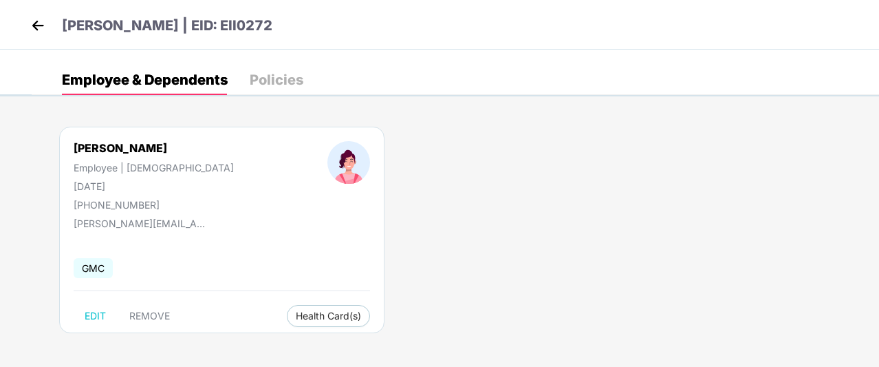
click at [41, 33] on img at bounding box center [38, 25] width 21 height 21
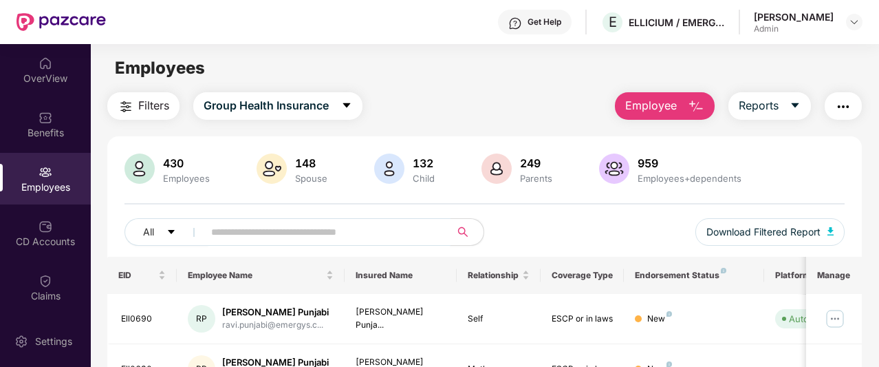
click at [223, 232] on input "text" at bounding box center [321, 232] width 221 height 21
type input "*"
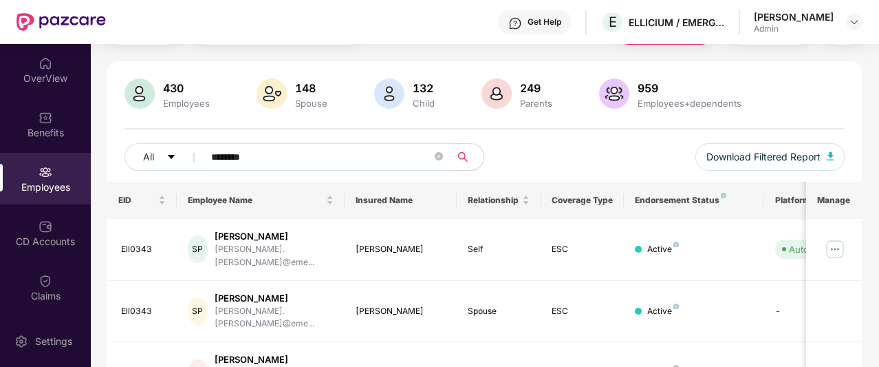
scroll to position [138, 0]
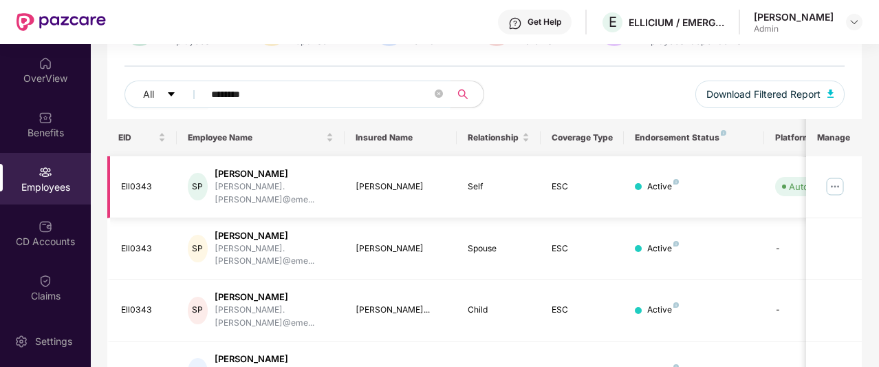
type input "********"
click at [836, 175] on img at bounding box center [835, 186] width 22 height 22
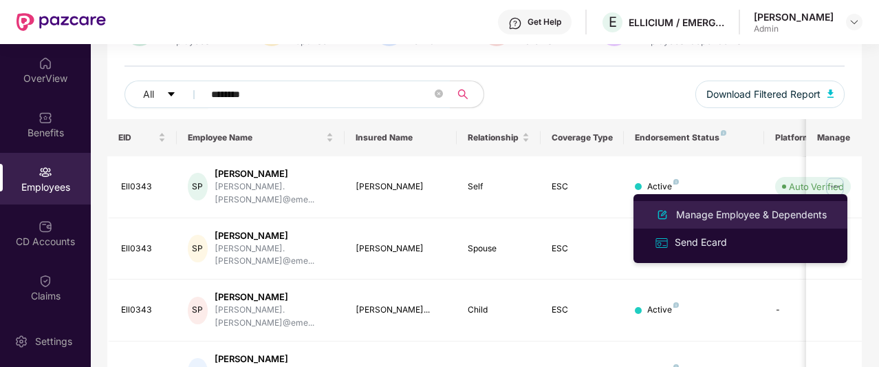
click at [813, 206] on div "Manage Employee & Dependents" at bounding box center [740, 214] width 178 height 17
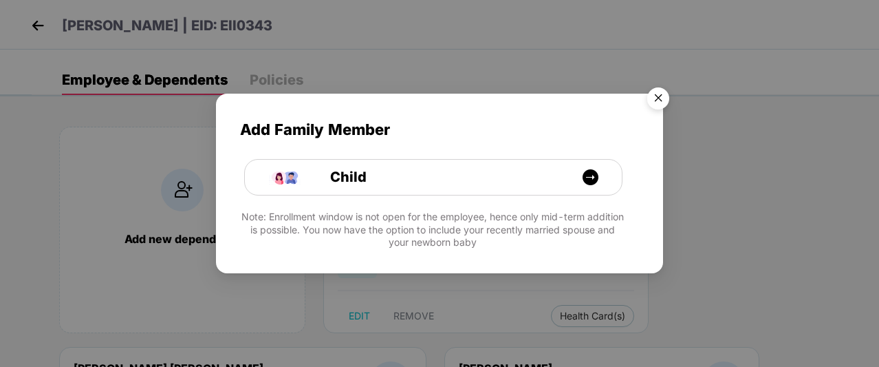
click at [666, 95] on img "Close" at bounding box center [658, 100] width 39 height 39
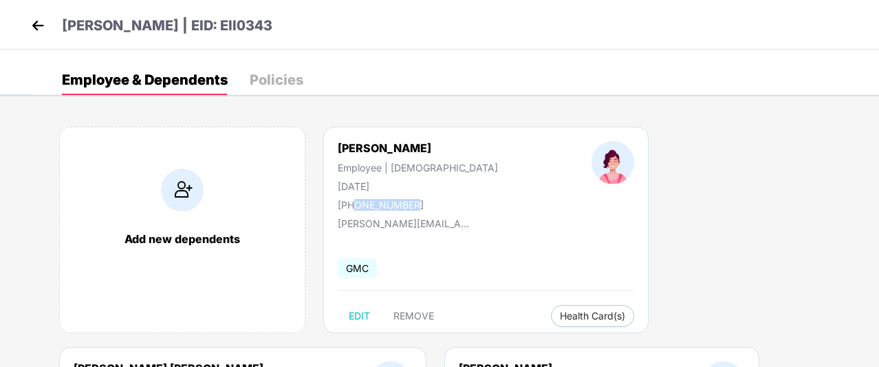
drag, startPoint x: 413, startPoint y: 205, endPoint x: 352, endPoint y: 204, distance: 60.5
click at [352, 204] on div "[PHONE_NUMBER]" at bounding box center [418, 205] width 160 height 12
copy div "9850886812"
drag, startPoint x: 406, startPoint y: 181, endPoint x: 338, endPoint y: 184, distance: 68.2
click at [338, 184] on div "[DATE]" at bounding box center [418, 186] width 160 height 12
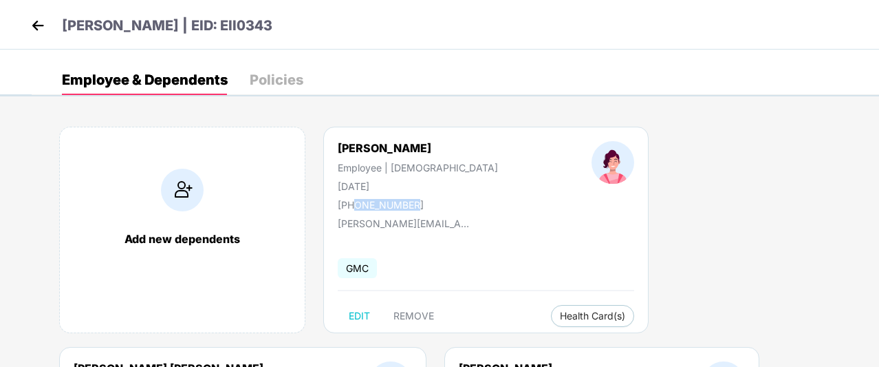
copy div "[DATE]"
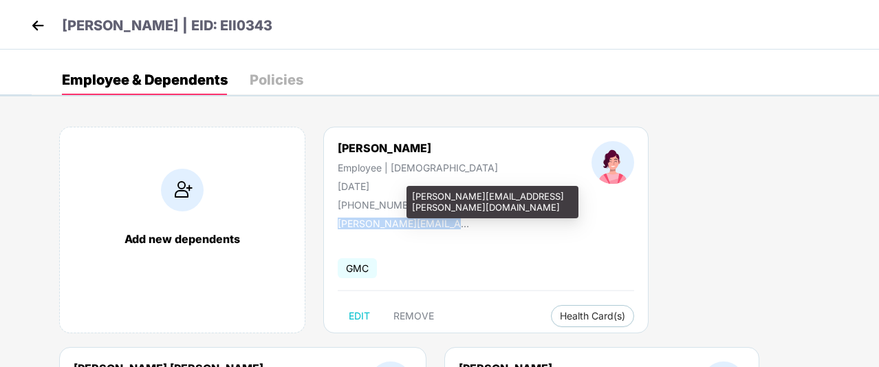
drag, startPoint x: 331, startPoint y: 222, endPoint x: 453, endPoint y: 224, distance: 122.5
click at [453, 224] on div "[PERSON_NAME] Employee | [DEMOGRAPHIC_DATA] [DATE] [PHONE_NUMBER] [PERSON_NAME]…" at bounding box center [485, 230] width 325 height 206
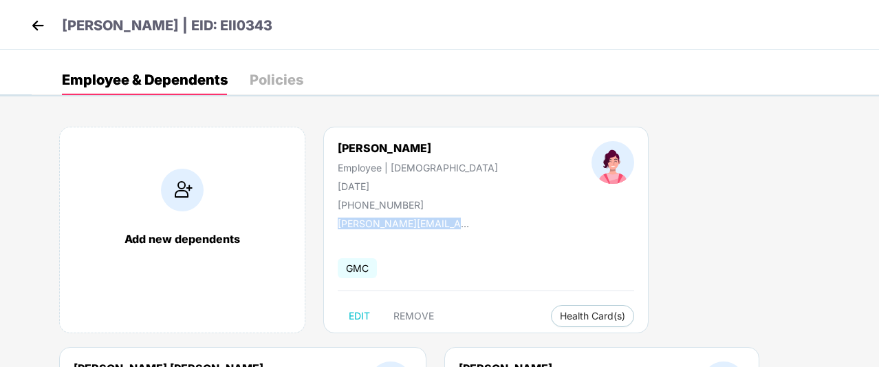
copy div "[PERSON_NAME].[PERSON_NAME]@em"
drag, startPoint x: 246, startPoint y: 21, endPoint x: 301, endPoint y: 23, distance: 54.4
click at [301, 23] on div "[PERSON_NAME] | EID: Ell0343" at bounding box center [439, 25] width 879 height 50
copy p "Ell0343"
click at [28, 26] on img at bounding box center [38, 25] width 21 height 21
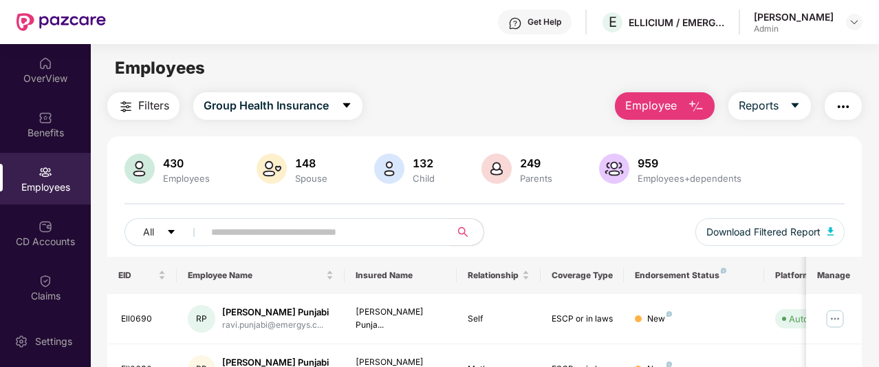
click at [226, 235] on input "text" at bounding box center [321, 232] width 221 height 21
paste input "**********"
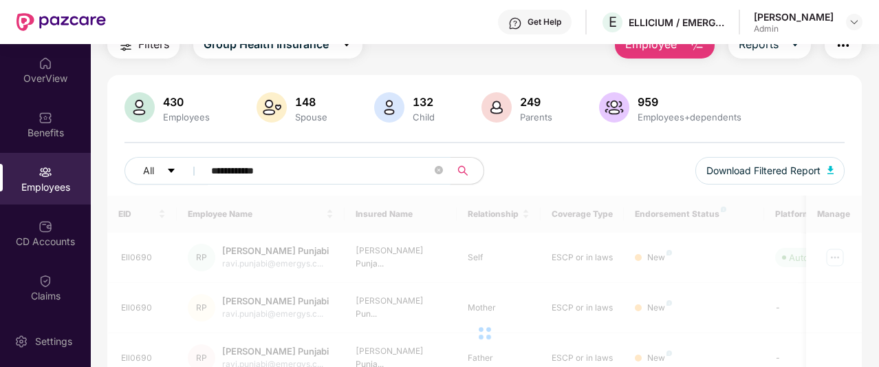
scroll to position [138, 0]
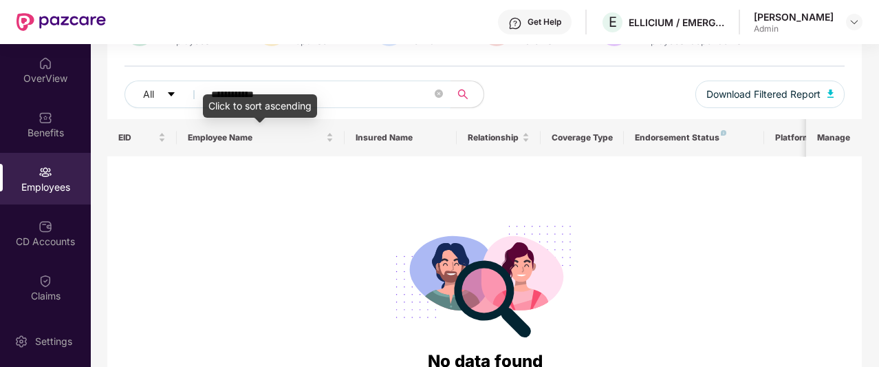
click at [239, 91] on input "**********" at bounding box center [321, 94] width 221 height 21
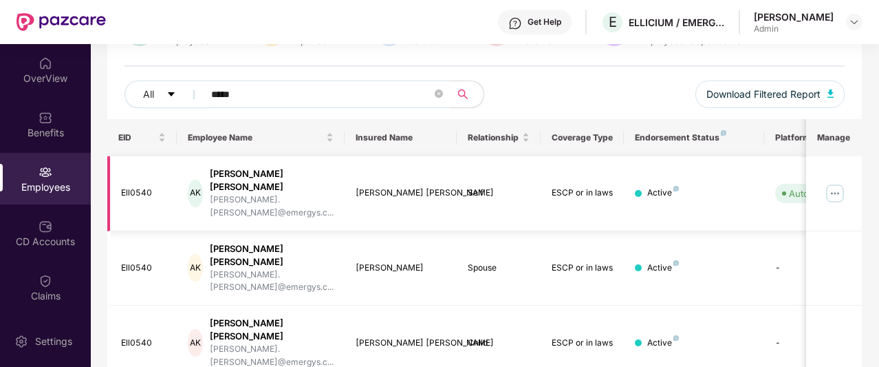
type input "*****"
click at [834, 182] on img at bounding box center [835, 193] width 22 height 22
drag, startPoint x: 154, startPoint y: 178, endPoint x: 123, endPoint y: 182, distance: 31.2
click at [123, 186] on div "Ell0540" at bounding box center [143, 192] width 45 height 13
copy div "Ell0540"
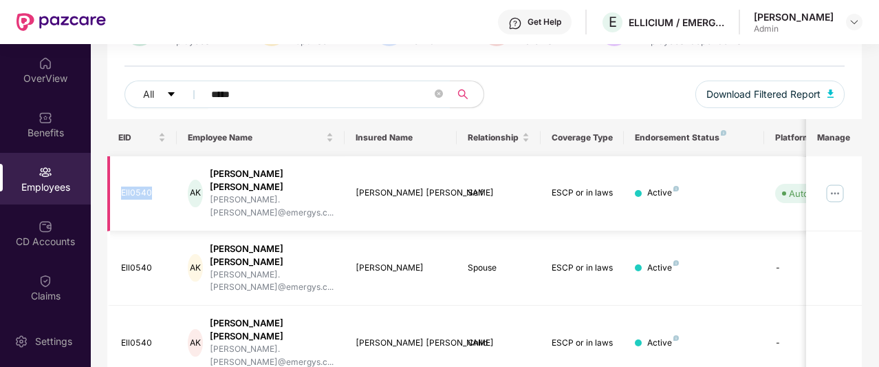
click at [834, 182] on img at bounding box center [835, 193] width 22 height 22
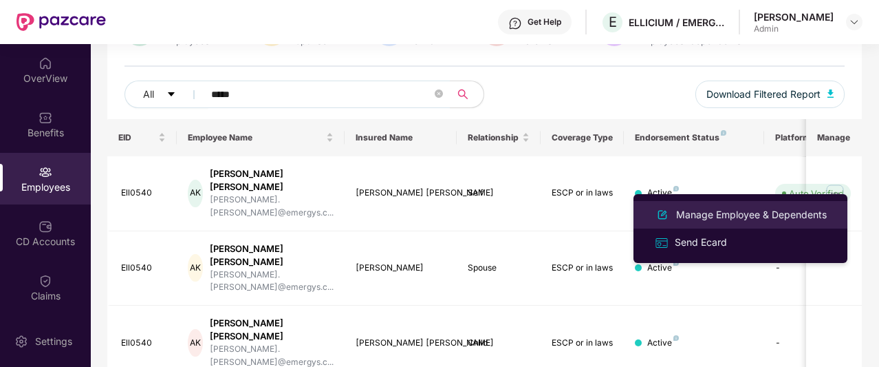
click at [812, 210] on div "Manage Employee & Dependents" at bounding box center [751, 214] width 156 height 15
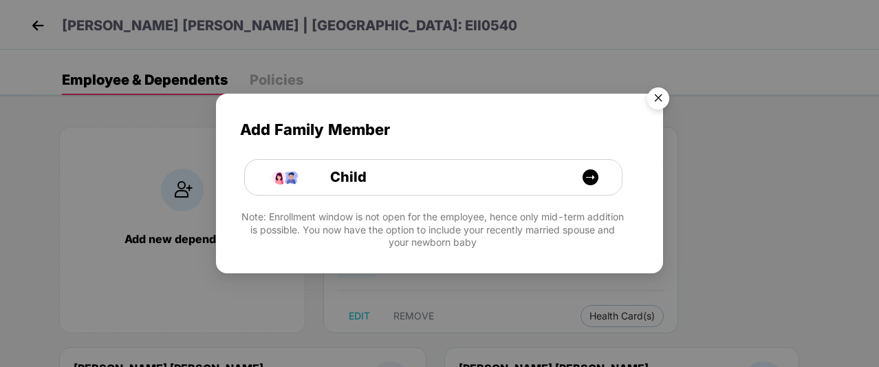
drag, startPoint x: 673, startPoint y: 104, endPoint x: 662, endPoint y: 97, distance: 13.0
click at [673, 104] on img "Close" at bounding box center [658, 100] width 39 height 39
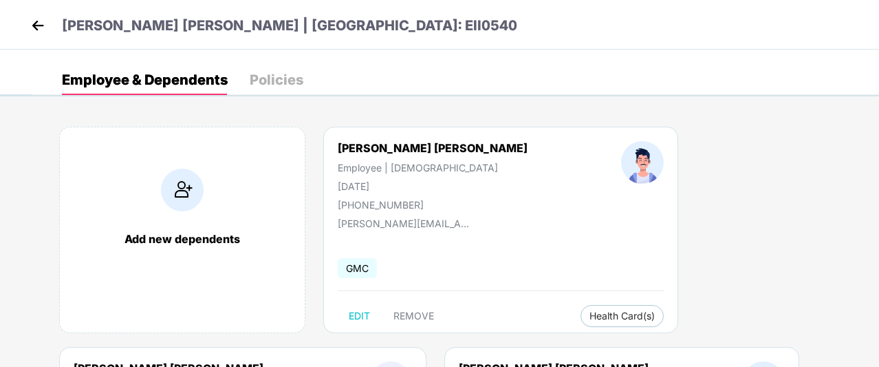
click at [662, 97] on body "[PERSON_NAME] [PERSON_NAME] | EID: Ell0540 Employee & Dependents Policies Add n…" at bounding box center [439, 183] width 879 height 367
drag, startPoint x: 394, startPoint y: 186, endPoint x: 325, endPoint y: 188, distance: 68.2
click at [325, 188] on div "[PERSON_NAME] [PERSON_NAME] Employee | [DEMOGRAPHIC_DATA] [DATE] [PHONE_NUMBER]" at bounding box center [432, 175] width 283 height 69
copy div "[DATE]"
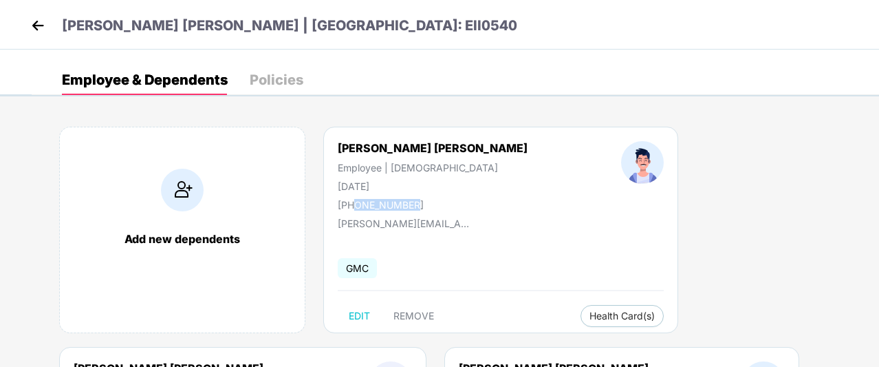
drag, startPoint x: 418, startPoint y: 204, endPoint x: 354, endPoint y: 207, distance: 64.7
click at [354, 207] on div "[PHONE_NUMBER]" at bounding box center [433, 205] width 190 height 12
copy div "8668580232"
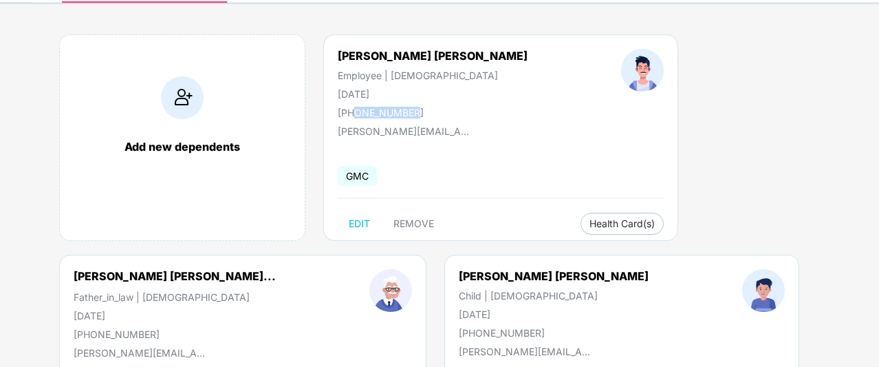
scroll to position [69, 0]
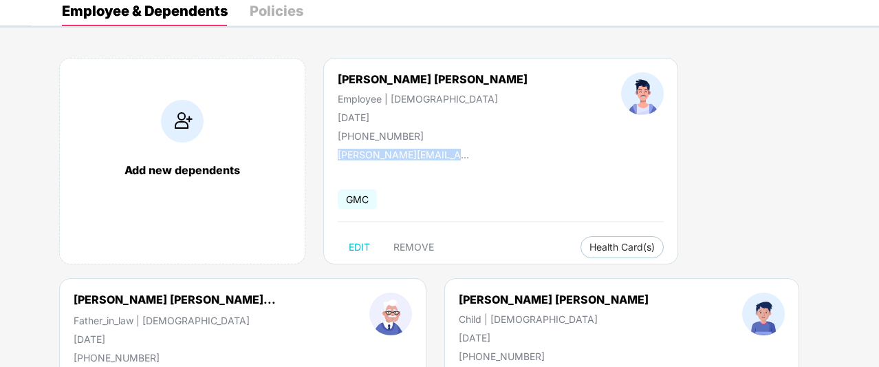
drag, startPoint x: 468, startPoint y: 151, endPoint x: 358, endPoint y: 146, distance: 110.2
click at [335, 156] on div "[PERSON_NAME] [PERSON_NAME] Employee | [DEMOGRAPHIC_DATA] [DATE] [PHONE_NUMBER]…" at bounding box center [500, 161] width 355 height 206
copy div "[PERSON_NAME][EMAIL_ADDRESS][PERSON_NAME][DOMAIN_NAME]"
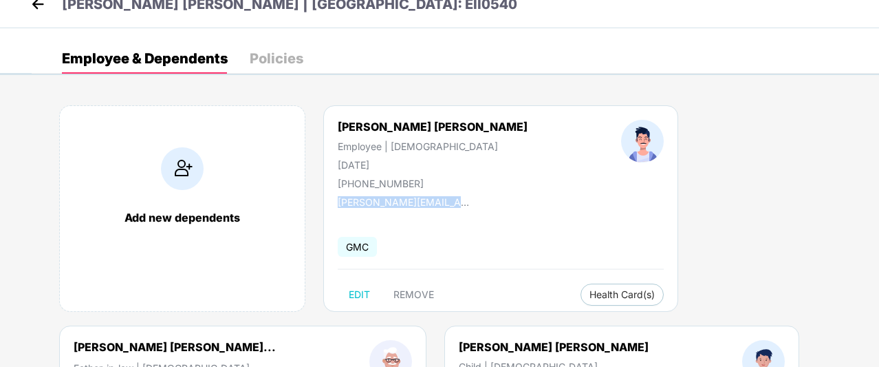
scroll to position [0, 0]
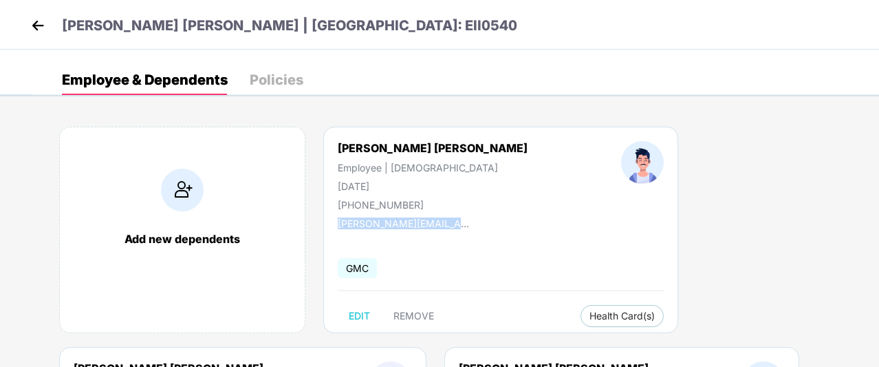
click at [37, 31] on img at bounding box center [38, 25] width 21 height 21
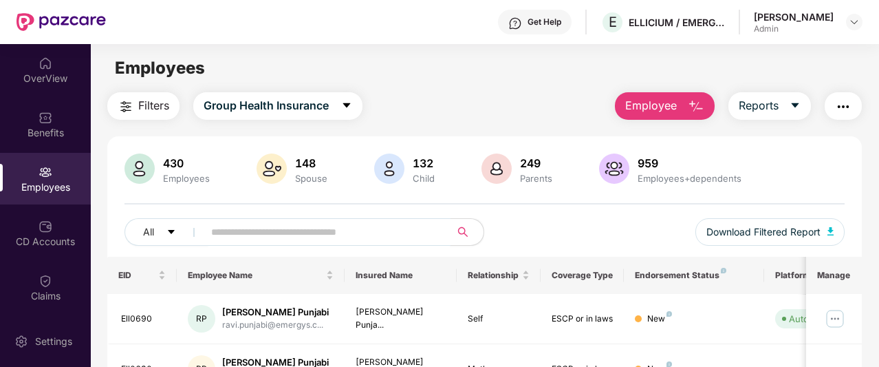
click at [214, 229] on input "text" at bounding box center [321, 232] width 221 height 21
paste input "**********"
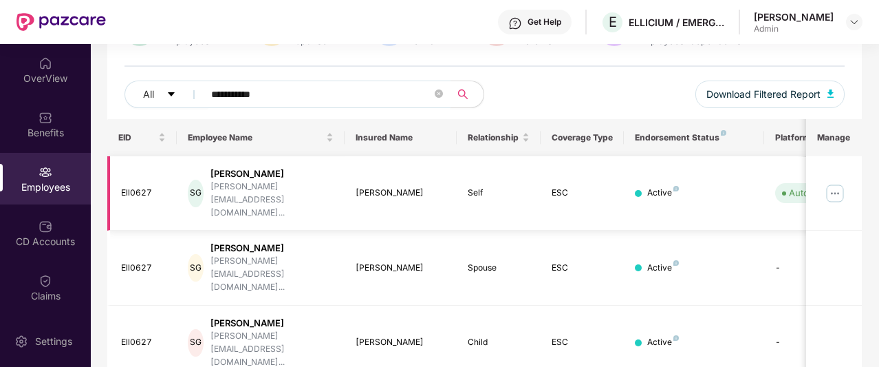
scroll to position [125, 0]
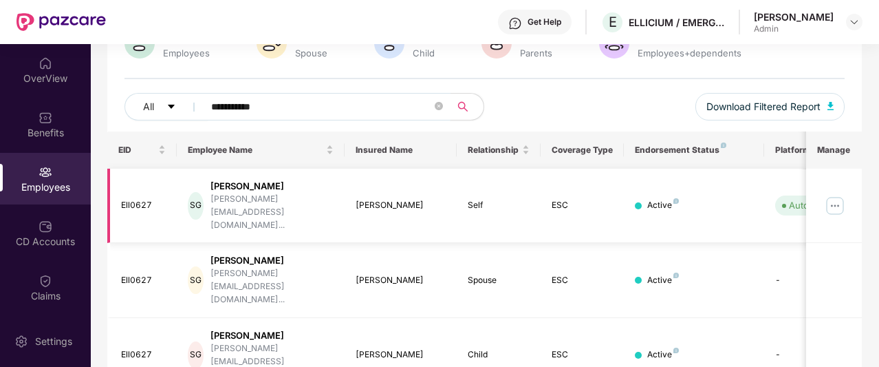
type input "**********"
drag, startPoint x: 155, startPoint y: 197, endPoint x: 121, endPoint y: 194, distance: 34.5
click at [121, 199] on div "Ell0627" at bounding box center [143, 205] width 45 height 13
copy div "Ell0627"
click at [830, 195] on img at bounding box center [835, 206] width 22 height 22
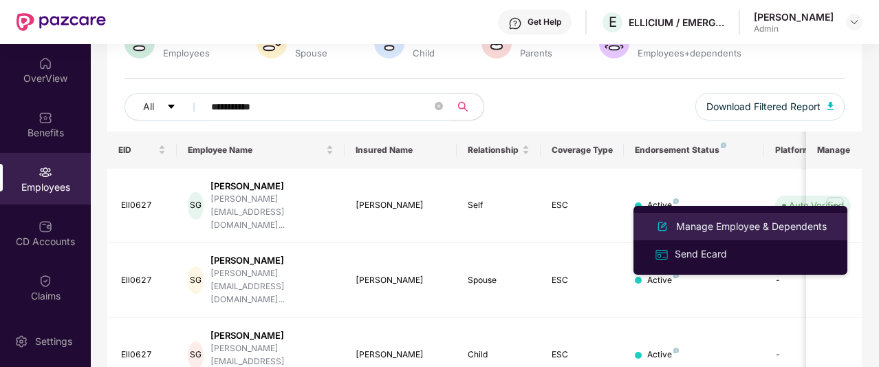
click at [793, 219] on div "Manage Employee & Dependents" at bounding box center [751, 226] width 156 height 15
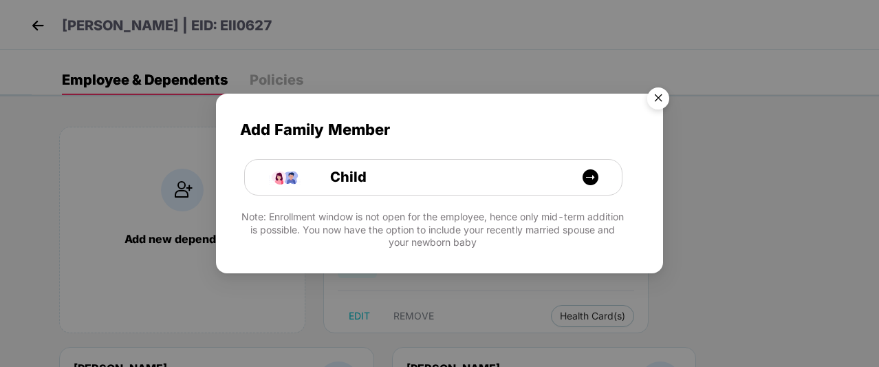
click at [654, 96] on img "Close" at bounding box center [658, 100] width 39 height 39
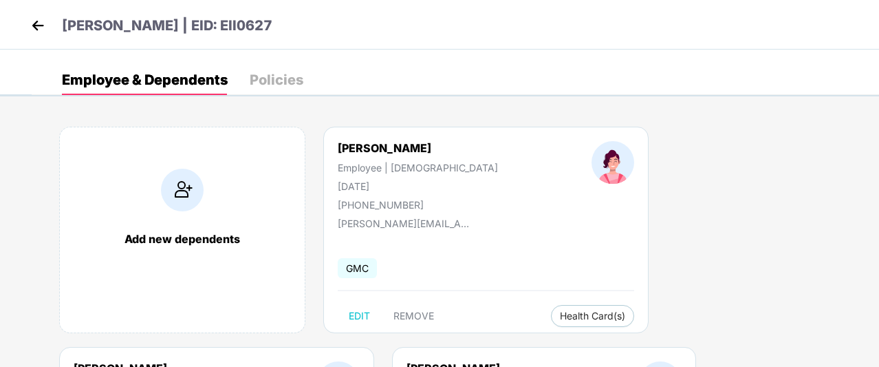
drag, startPoint x: 400, startPoint y: 191, endPoint x: 337, endPoint y: 188, distance: 63.4
click at [337, 188] on div "[PERSON_NAME] Employee | [DEMOGRAPHIC_DATA] [DATE] [PHONE_NUMBER]" at bounding box center [418, 175] width 254 height 69
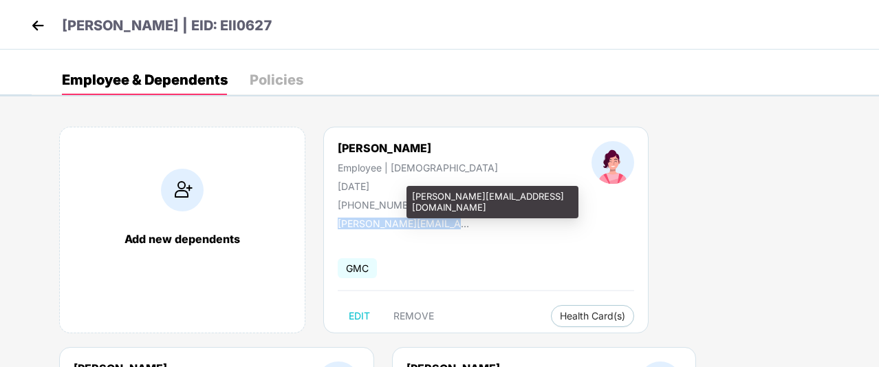
drag, startPoint x: 327, startPoint y: 224, endPoint x: 470, endPoint y: 221, distance: 143.1
click at [470, 221] on div "[PERSON_NAME] Employee | [DEMOGRAPHIC_DATA] [DATE] [PHONE_NUMBER] [PERSON_NAME]…" at bounding box center [485, 230] width 325 height 206
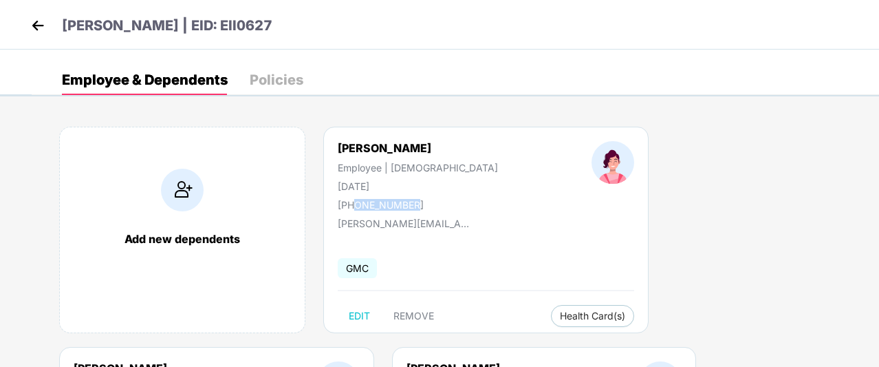
drag, startPoint x: 417, startPoint y: 203, endPoint x: 356, endPoint y: 200, distance: 61.3
click at [356, 200] on div "[PHONE_NUMBER]" at bounding box center [418, 205] width 160 height 12
click at [34, 21] on img at bounding box center [38, 25] width 21 height 21
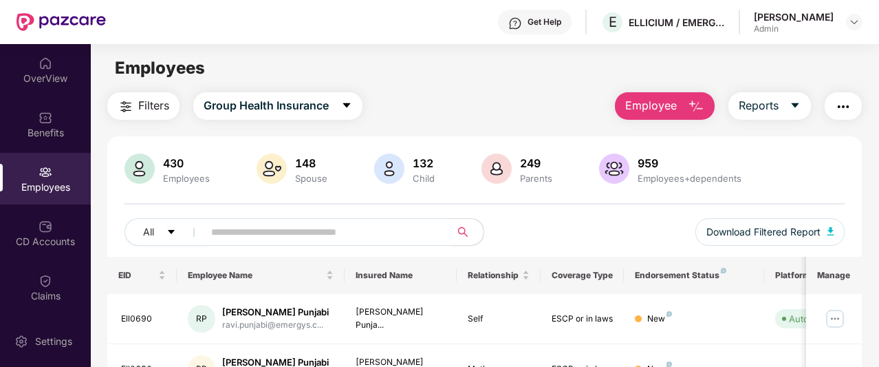
click at [226, 233] on input "text" at bounding box center [321, 232] width 221 height 21
paste input "**********"
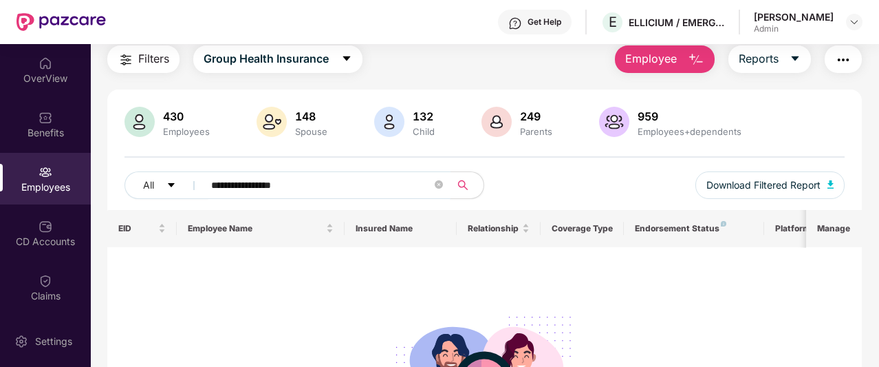
scroll to position [69, 0]
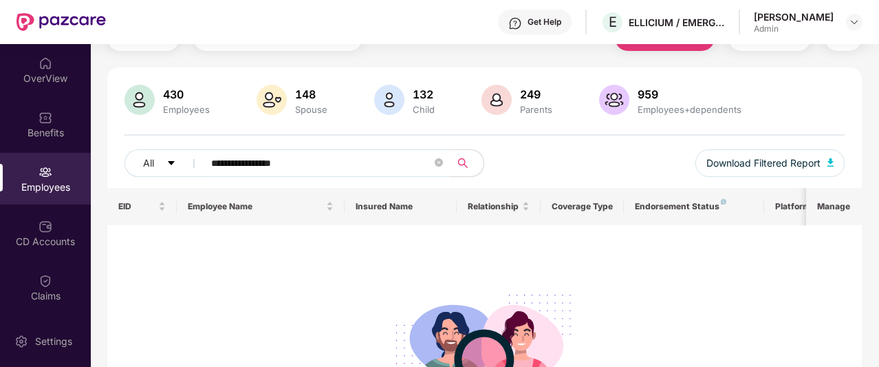
click at [233, 163] on input "**********" at bounding box center [321, 163] width 221 height 21
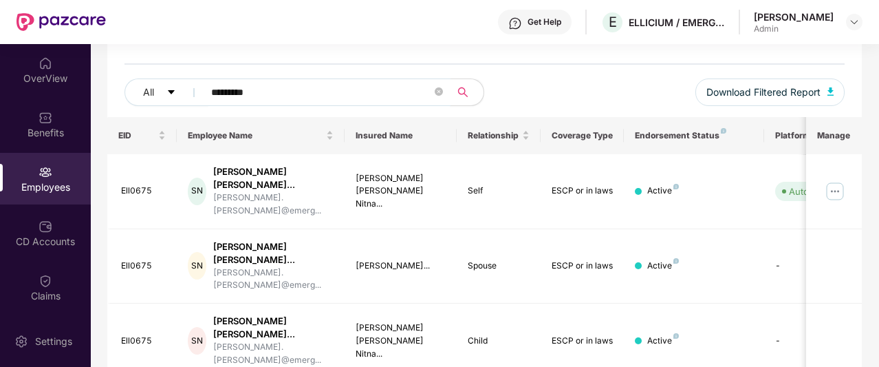
scroll to position [206, 0]
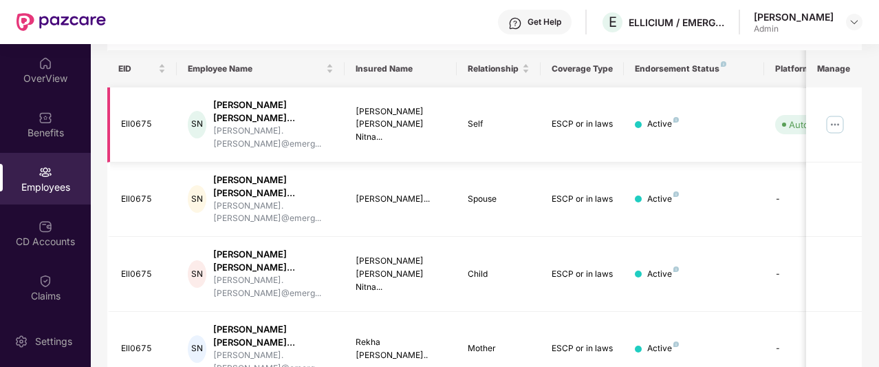
type input "*********"
click at [843, 114] on img at bounding box center [835, 125] width 22 height 22
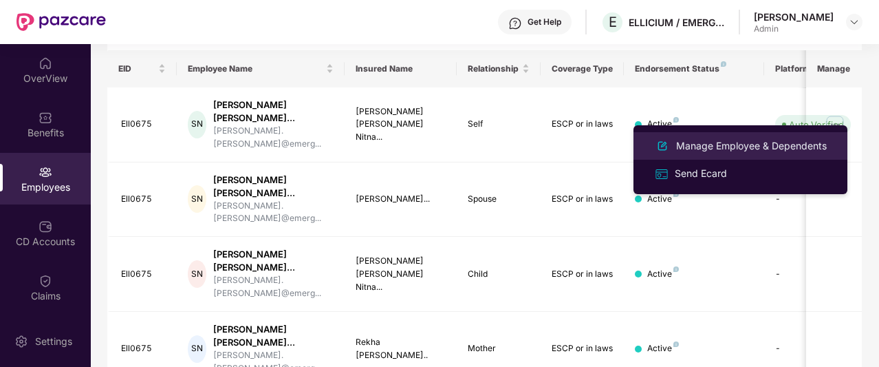
click at [776, 136] on li "Manage Employee & Dependents" at bounding box center [741, 146] width 214 height 28
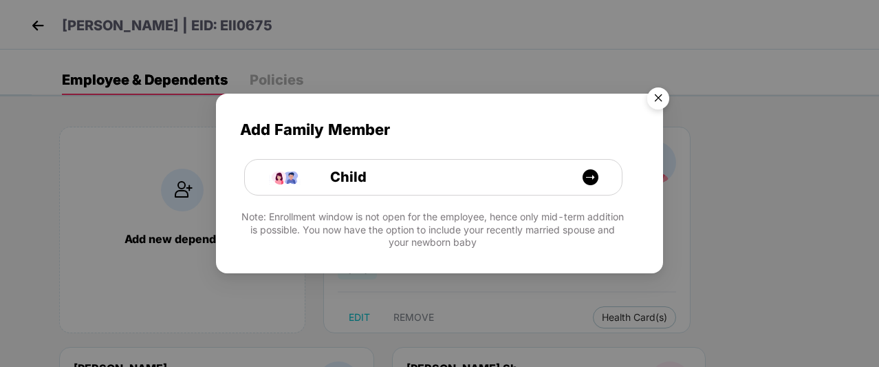
click at [648, 92] on img "Close" at bounding box center [658, 100] width 39 height 39
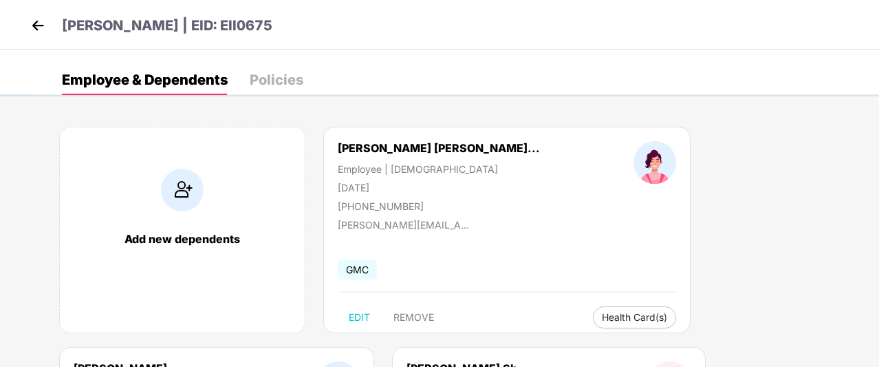
drag, startPoint x: 398, startPoint y: 191, endPoint x: 324, endPoint y: 190, distance: 73.6
click at [324, 190] on div "[PERSON_NAME] [PERSON_NAME]... Employee | [DEMOGRAPHIC_DATA] [DATE] [PHONE_NUMB…" at bounding box center [439, 176] width 296 height 71
drag, startPoint x: 426, startPoint y: 204, endPoint x: 356, endPoint y: 208, distance: 70.3
click at [356, 208] on div "[PHONE_NUMBER]" at bounding box center [439, 206] width 202 height 12
drag, startPoint x: 264, startPoint y: 22, endPoint x: 330, endPoint y: 22, distance: 66.0
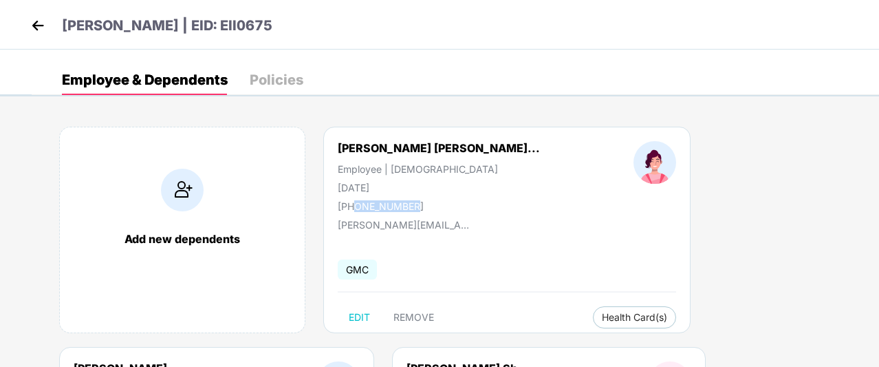
click at [330, 22] on div "[PERSON_NAME] | EID: Ell0675" at bounding box center [439, 25] width 879 height 50
click at [417, 203] on div "[PHONE_NUMBER]" at bounding box center [439, 206] width 202 height 12
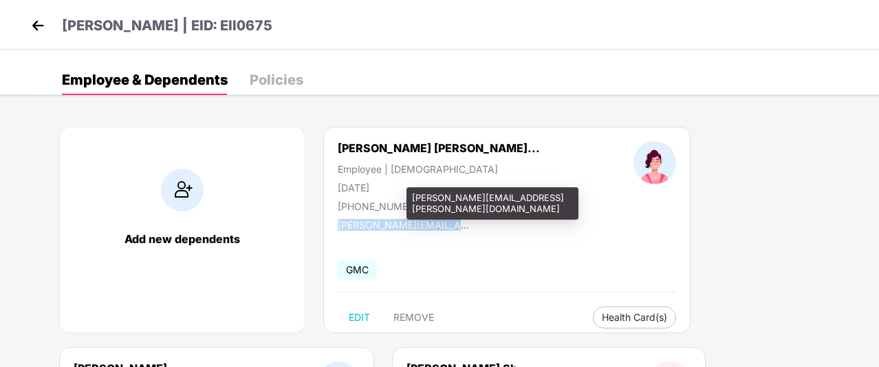
drag, startPoint x: 326, startPoint y: 223, endPoint x: 465, endPoint y: 226, distance: 139.0
click at [465, 226] on div "[PERSON_NAME] [PERSON_NAME]... Employee | [DEMOGRAPHIC_DATA] [DATE] [PHONE_NUMB…" at bounding box center [506, 230] width 367 height 206
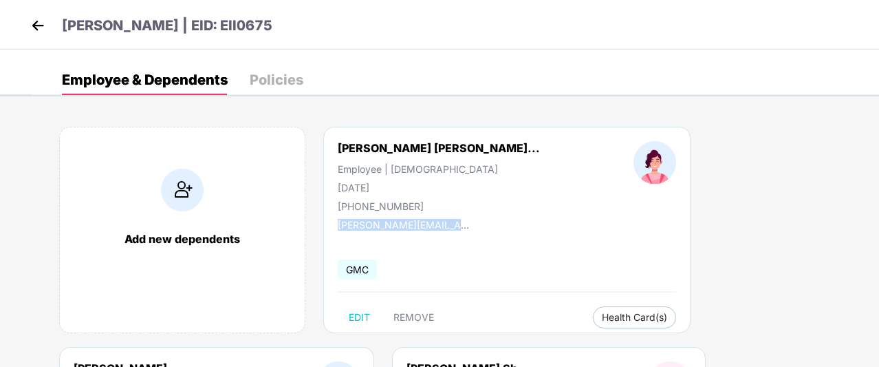
click at [33, 18] on img at bounding box center [38, 25] width 21 height 21
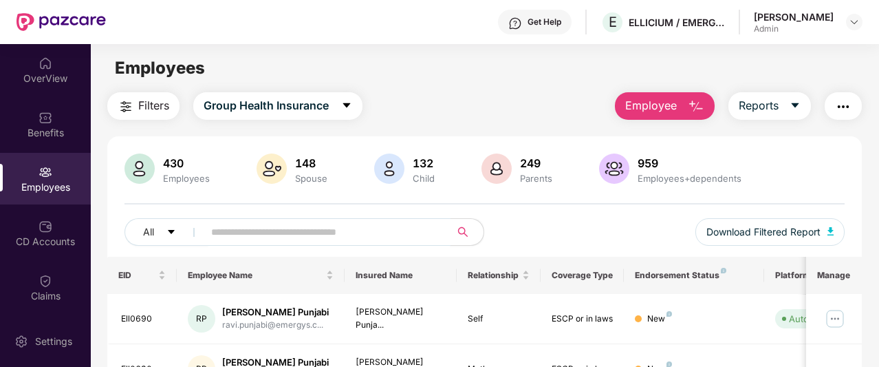
click at [284, 230] on input "text" at bounding box center [321, 232] width 221 height 21
paste input "**********"
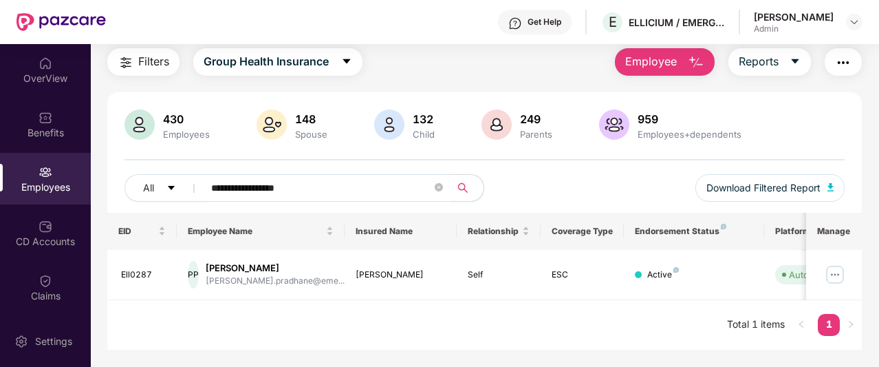
scroll to position [44, 0]
type input "**********"
drag, startPoint x: 162, startPoint y: 279, endPoint x: 120, endPoint y: 279, distance: 42.7
click at [120, 279] on td "Ell0287" at bounding box center [142, 275] width 70 height 50
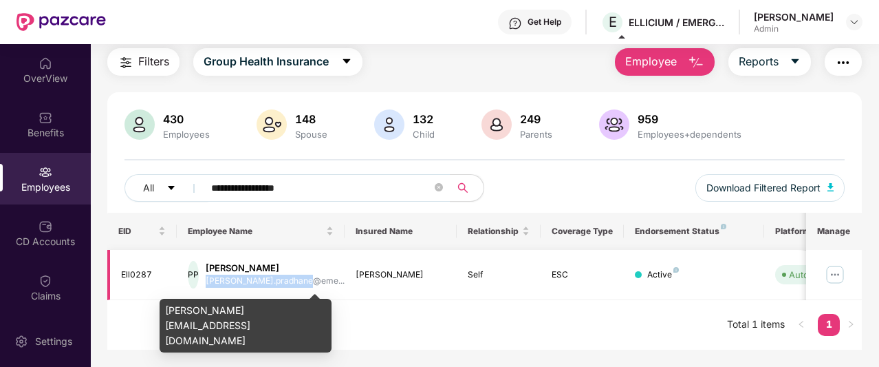
drag, startPoint x: 219, startPoint y: 280, endPoint x: 322, endPoint y: 281, distance: 103.2
click at [322, 281] on div "PP [PERSON_NAME] [PERSON_NAME].pradhane@eme..." at bounding box center [261, 275] width 146 height 28
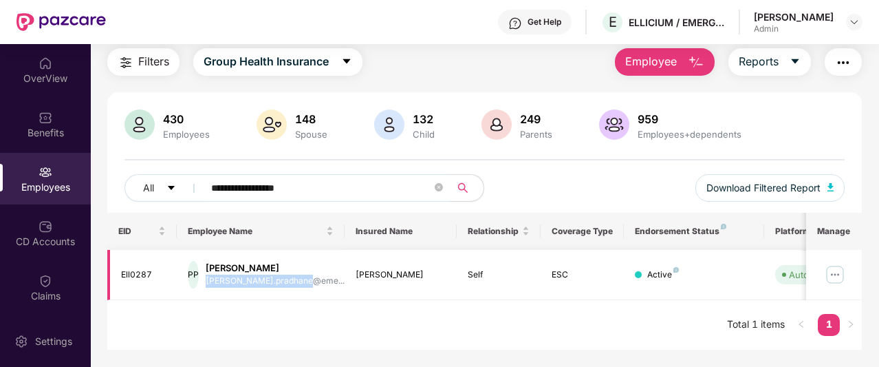
click at [830, 264] on img at bounding box center [835, 274] width 22 height 22
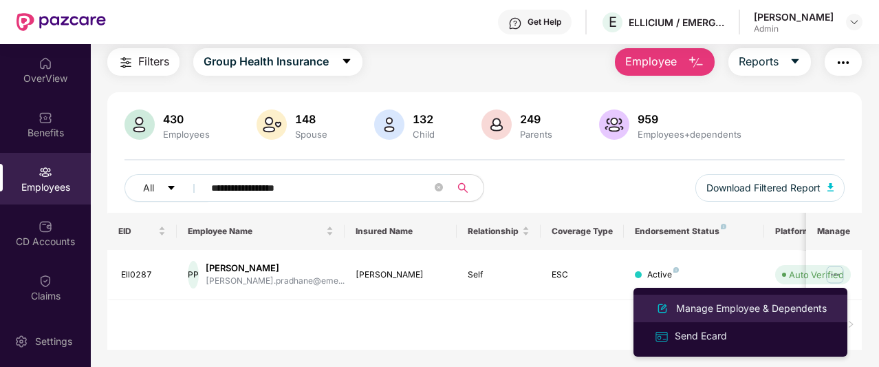
click at [793, 295] on li "Manage Employee & Dependents" at bounding box center [741, 308] width 214 height 28
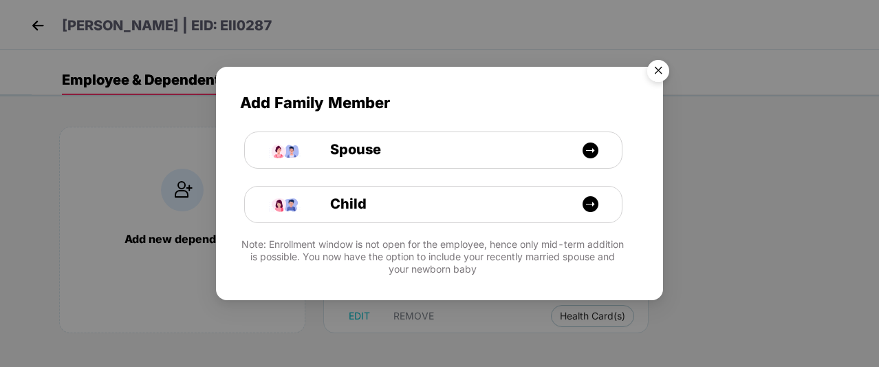
click at [658, 68] on img "Close" at bounding box center [658, 73] width 39 height 39
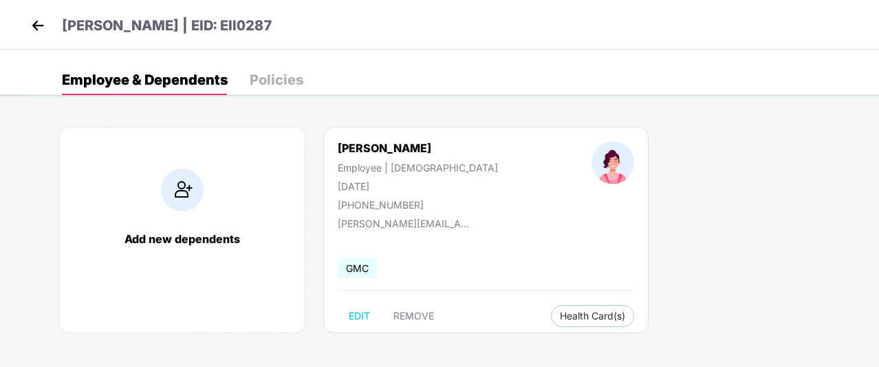
drag, startPoint x: 399, startPoint y: 186, endPoint x: 329, endPoint y: 184, distance: 70.2
click at [329, 184] on div "[PERSON_NAME] Employee | [DEMOGRAPHIC_DATA] [DATE] [PHONE_NUMBER]" at bounding box center [418, 175] width 254 height 69
drag, startPoint x: 356, startPoint y: 203, endPoint x: 414, endPoint y: 202, distance: 57.8
click at [414, 202] on div "[PHONE_NUMBER]" at bounding box center [418, 205] width 160 height 12
click at [43, 16] on img at bounding box center [38, 25] width 21 height 21
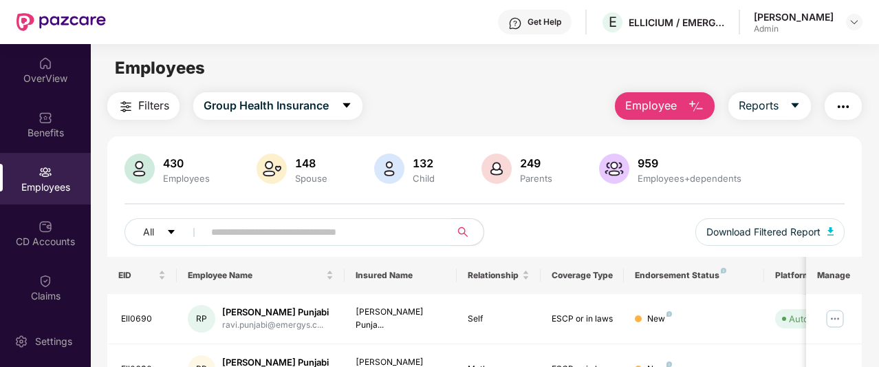
click at [253, 229] on input "text" at bounding box center [321, 232] width 221 height 21
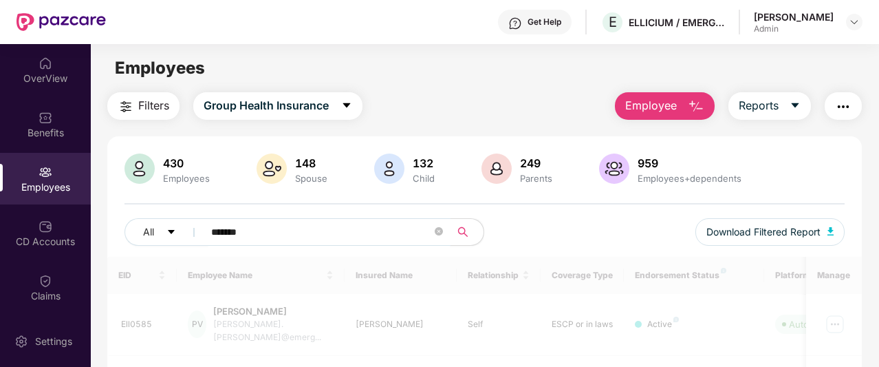
scroll to position [138, 0]
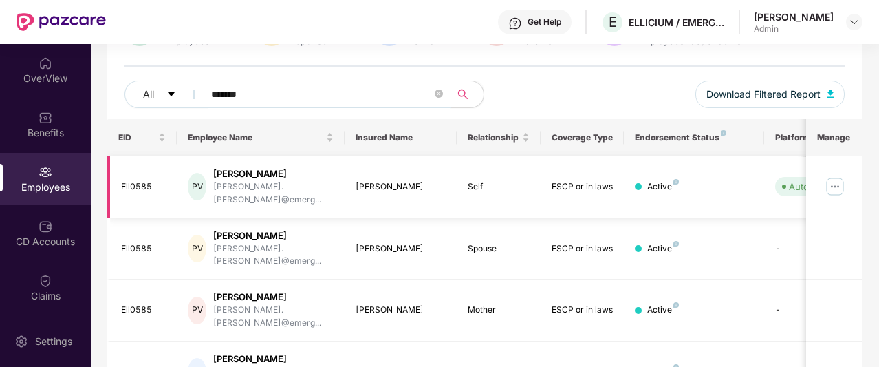
type input "*******"
drag, startPoint x: 144, startPoint y: 181, endPoint x: 110, endPoint y: 182, distance: 34.4
click at [110, 182] on td "Ell0585" at bounding box center [142, 187] width 70 height 62
click at [173, 180] on td "Ell0585" at bounding box center [142, 187] width 70 height 62
drag, startPoint x: 158, startPoint y: 177, endPoint x: 116, endPoint y: 180, distance: 42.7
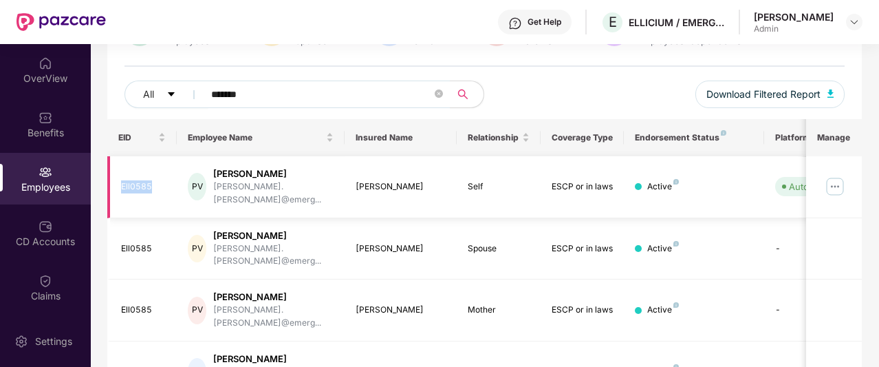
click at [116, 180] on td "Ell0585" at bounding box center [142, 187] width 70 height 62
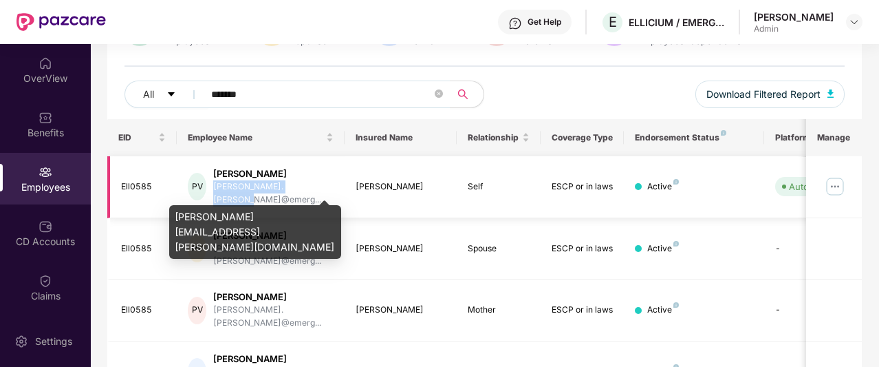
drag, startPoint x: 219, startPoint y: 188, endPoint x: 319, endPoint y: 191, distance: 99.1
click at [319, 191] on div "PV [PERSON_NAME] [PERSON_NAME].[PERSON_NAME]@emerg..." at bounding box center [261, 186] width 146 height 39
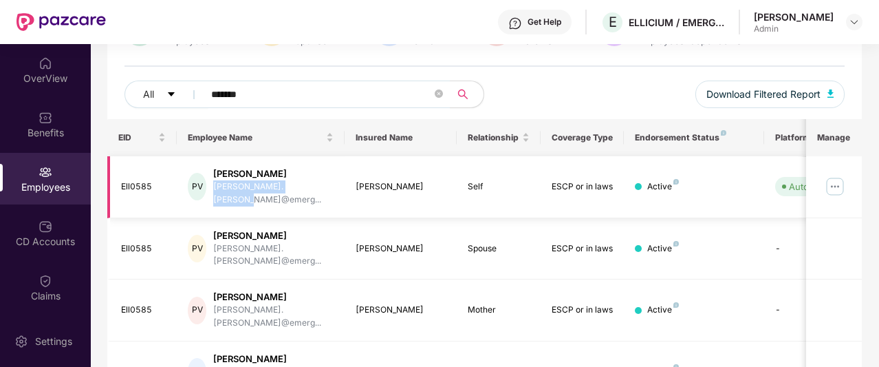
click at [830, 184] on img at bounding box center [835, 186] width 22 height 22
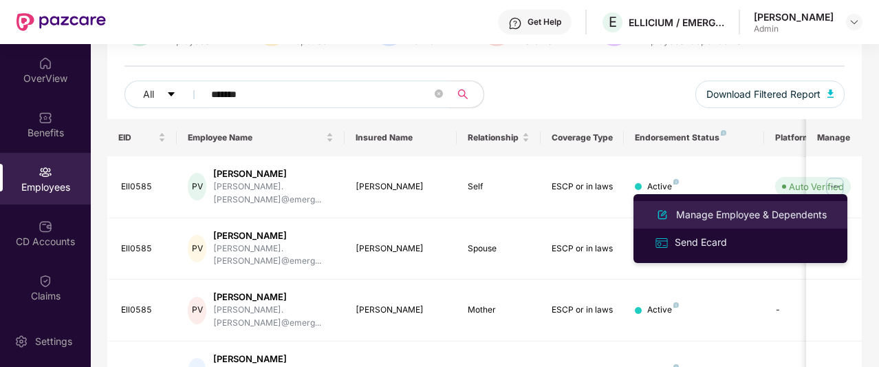
click at [776, 214] on div "Manage Employee & Dependents" at bounding box center [751, 214] width 156 height 15
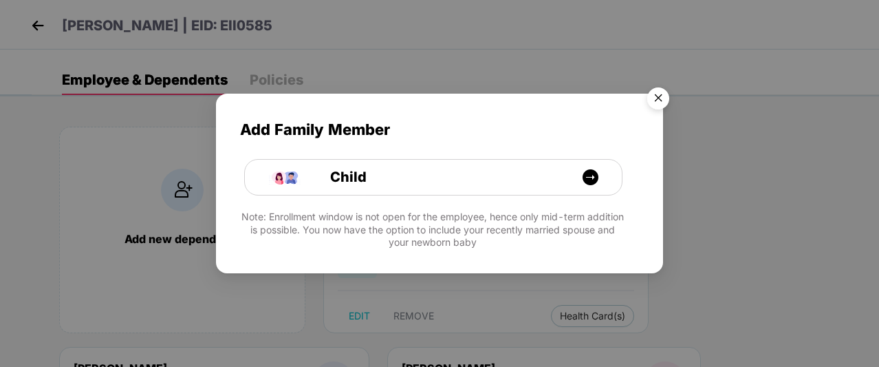
click at [653, 104] on img "Close" at bounding box center [658, 100] width 39 height 39
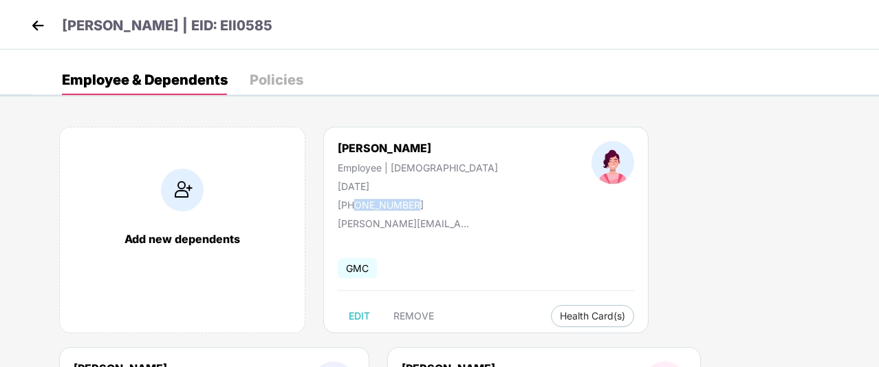
drag, startPoint x: 355, startPoint y: 204, endPoint x: 413, endPoint y: 203, distance: 58.5
click at [413, 203] on div "[PHONE_NUMBER]" at bounding box center [418, 205] width 160 height 12
drag, startPoint x: 333, startPoint y: 188, endPoint x: 405, endPoint y: 188, distance: 72.2
click at [405, 188] on div "[PERSON_NAME] Employee | [DEMOGRAPHIC_DATA] [DATE] [PHONE_NUMBER]" at bounding box center [418, 175] width 254 height 69
click at [43, 19] on img at bounding box center [38, 25] width 21 height 21
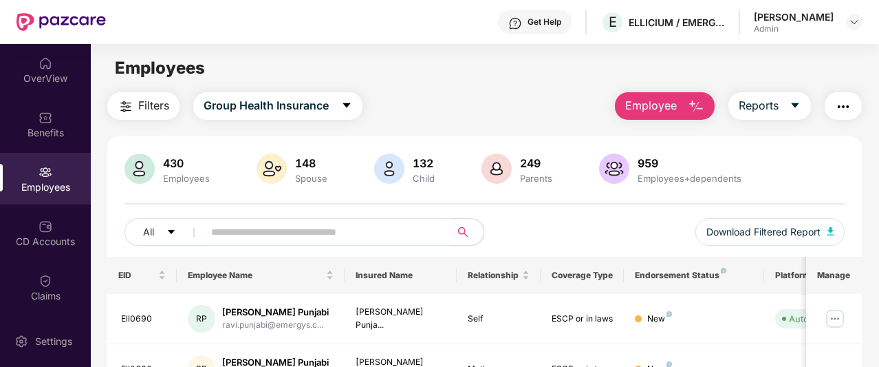
click at [261, 233] on input "text" at bounding box center [321, 232] width 221 height 21
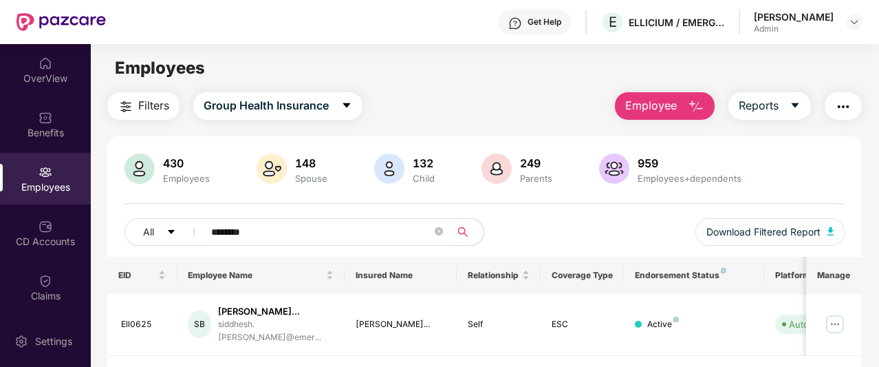
scroll to position [44, 0]
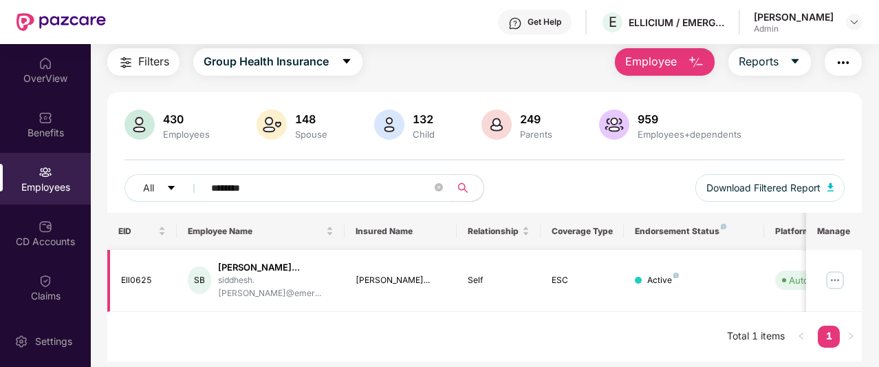
type input "********"
drag, startPoint x: 155, startPoint y: 278, endPoint x: 111, endPoint y: 279, distance: 44.0
click at [111, 279] on td "Ell0625" at bounding box center [142, 281] width 70 height 62
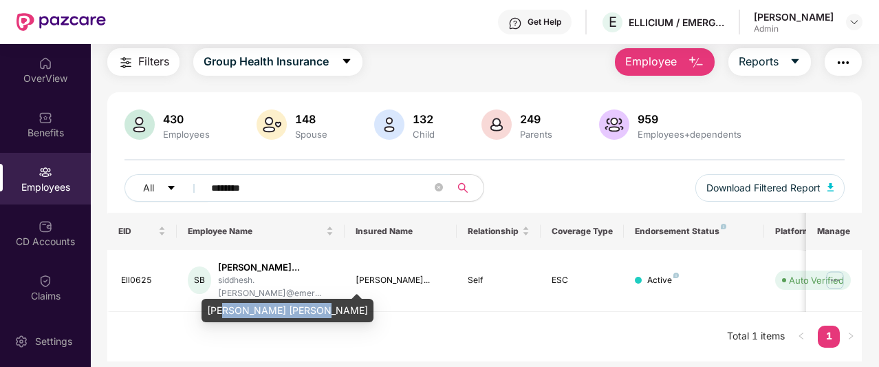
drag, startPoint x: 221, startPoint y: 293, endPoint x: 314, endPoint y: 292, distance: 92.9
click at [314, 292] on div "[PERSON_NAME] [PERSON_NAME]" at bounding box center [288, 305] width 172 height 33
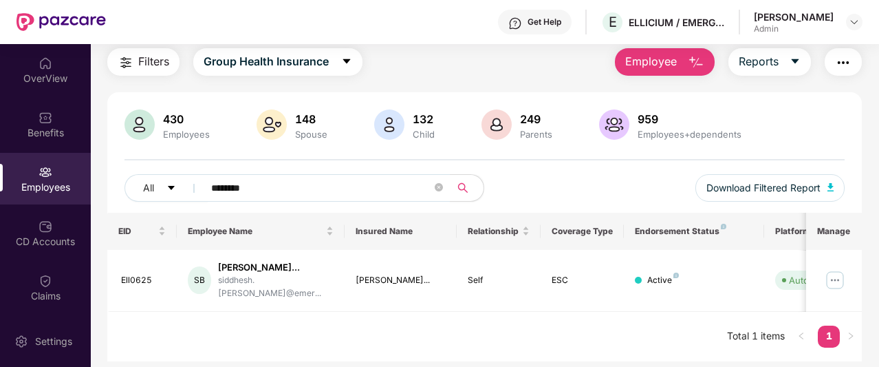
click at [383, 327] on div "EID Employee Name Insured Name Relationship Coverage Type Endorsement Status Pl…" at bounding box center [484, 287] width 755 height 149
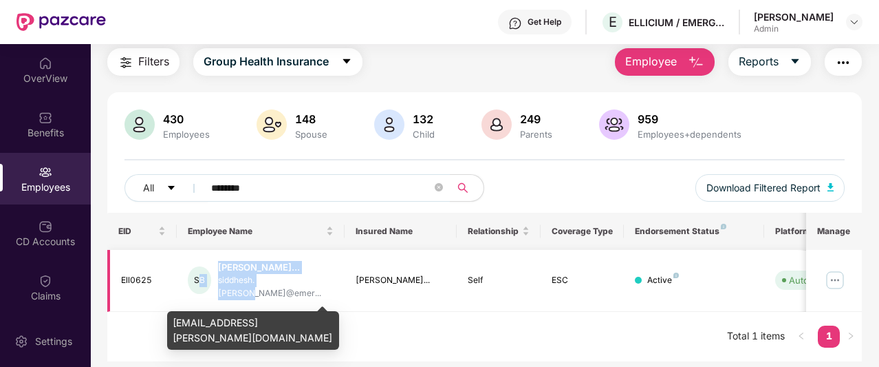
drag, startPoint x: 204, startPoint y: 290, endPoint x: 291, endPoint y: 294, distance: 86.8
click at [291, 294] on div "SB [PERSON_NAME]... [PERSON_NAME].[PERSON_NAME]@emer..." at bounding box center [261, 280] width 146 height 39
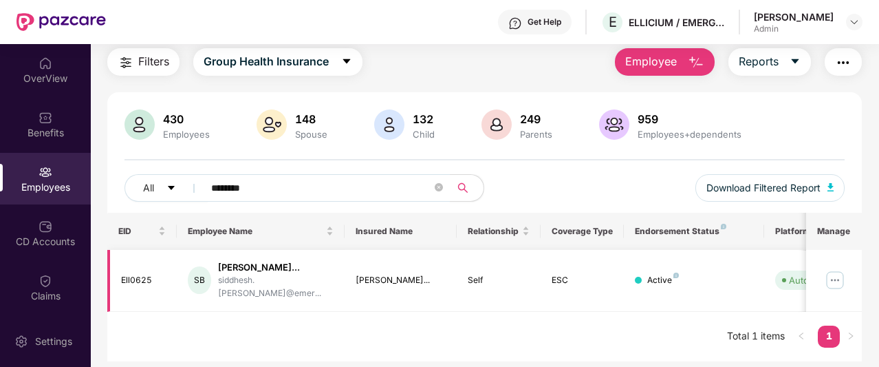
click at [147, 303] on td "Ell0625" at bounding box center [142, 281] width 70 height 62
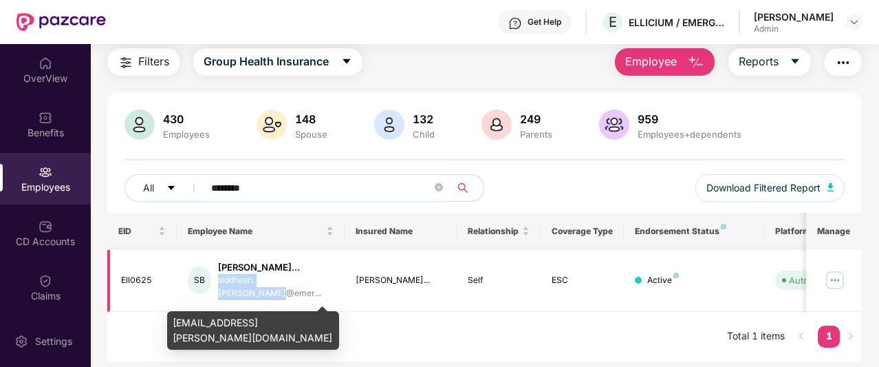
drag, startPoint x: 222, startPoint y: 292, endPoint x: 322, endPoint y: 295, distance: 99.8
click at [322, 295] on div "siddhesh.[PERSON_NAME]@emer..." at bounding box center [276, 287] width 116 height 26
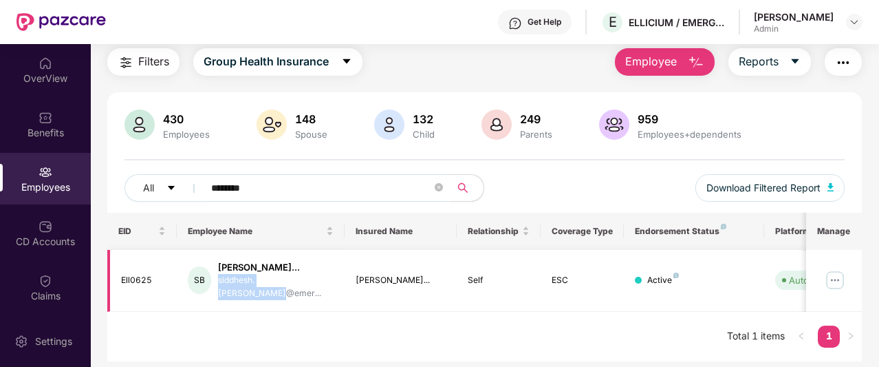
click at [827, 283] on img at bounding box center [835, 280] width 22 height 22
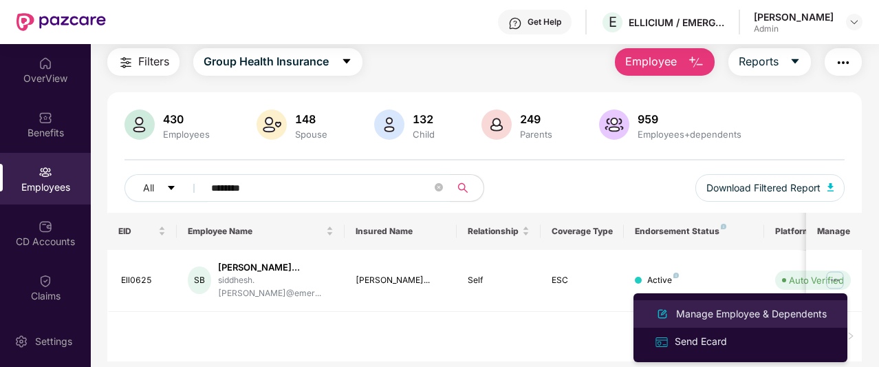
click at [744, 310] on div "Manage Employee & Dependents" at bounding box center [751, 313] width 156 height 15
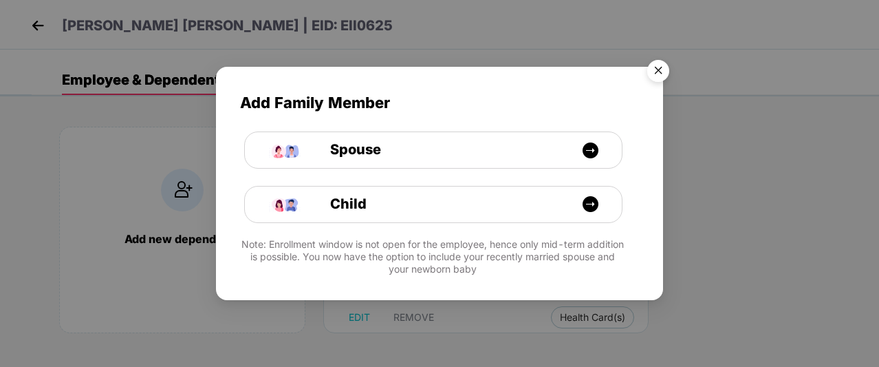
click at [656, 83] on img "Close" at bounding box center [658, 73] width 39 height 39
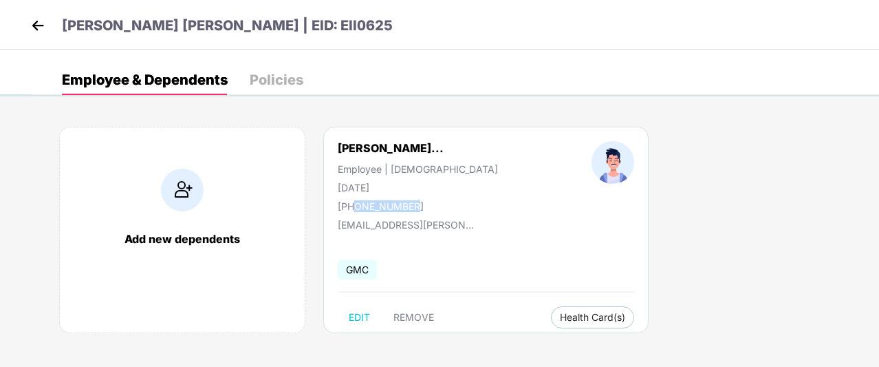
drag, startPoint x: 424, startPoint y: 206, endPoint x: 353, endPoint y: 204, distance: 70.9
click at [353, 204] on div "[PHONE_NUMBER]" at bounding box center [418, 206] width 160 height 12
drag, startPoint x: 404, startPoint y: 185, endPoint x: 329, endPoint y: 186, distance: 75.0
click at [329, 186] on div "[PERSON_NAME]... Employee | [DEMOGRAPHIC_DATA] [DATE] [PHONE_NUMBER]" at bounding box center [418, 176] width 254 height 71
click at [42, 19] on img at bounding box center [38, 25] width 21 height 21
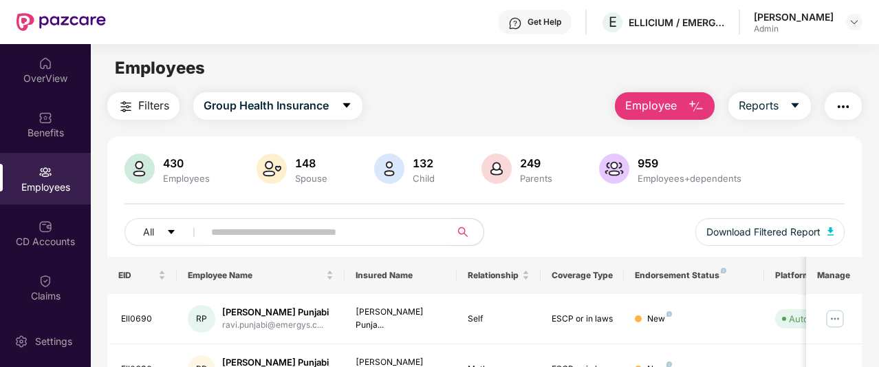
click at [227, 234] on input "text" at bounding box center [321, 232] width 221 height 21
paste input "**********"
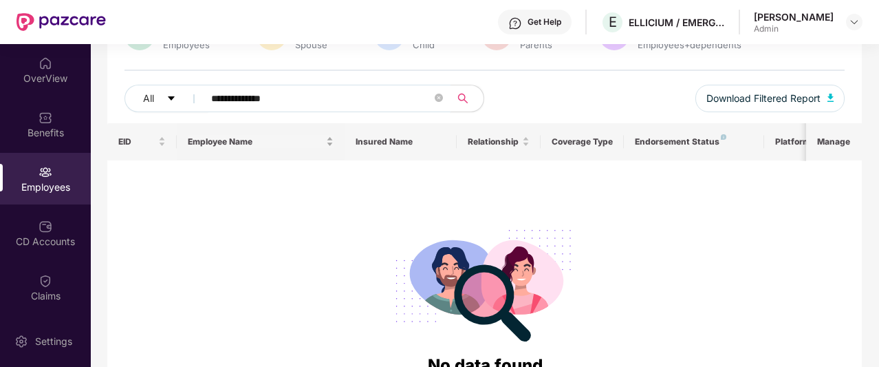
scroll to position [138, 0]
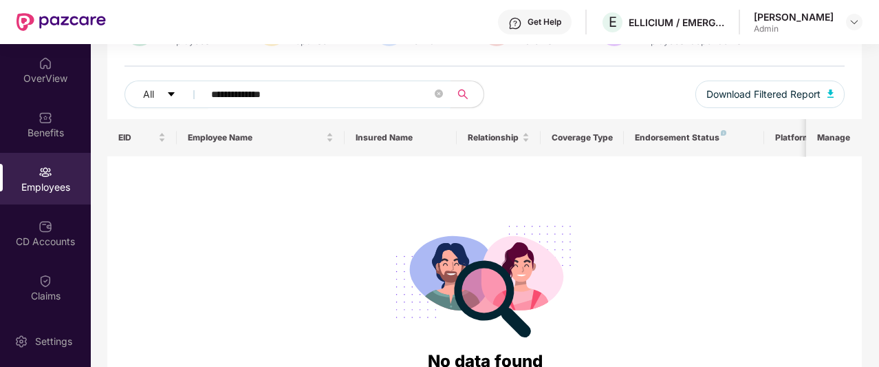
click at [237, 96] on input "**********" at bounding box center [321, 94] width 221 height 21
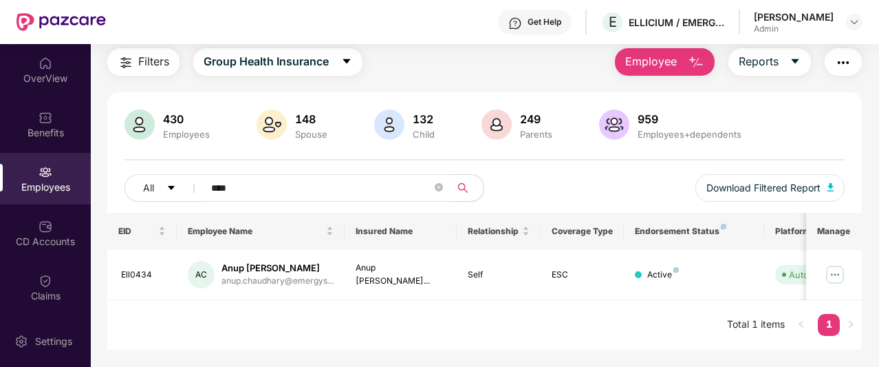
scroll to position [44, 0]
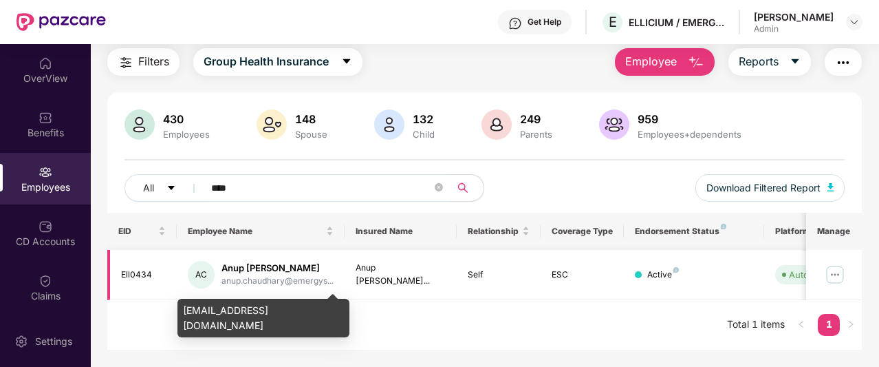
type input "****"
drag, startPoint x: 222, startPoint y: 282, endPoint x: 330, endPoint y: 283, distance: 108.7
click at [312, 281] on div "anup.chaudhary@emergys..." at bounding box center [278, 280] width 112 height 13
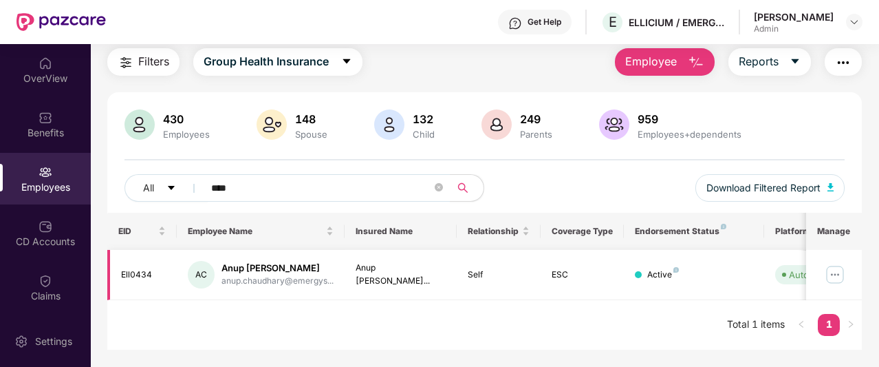
click at [824, 277] on td at bounding box center [834, 275] width 56 height 50
click at [837, 276] on img at bounding box center [835, 274] width 22 height 22
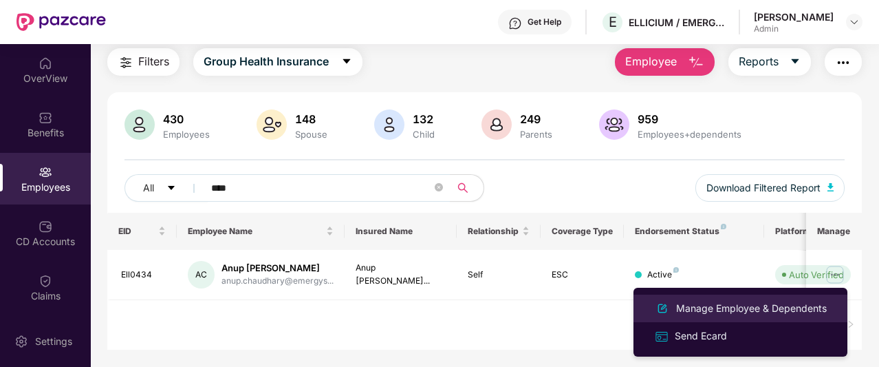
click at [766, 302] on div "Manage Employee & Dependents" at bounding box center [751, 308] width 156 height 15
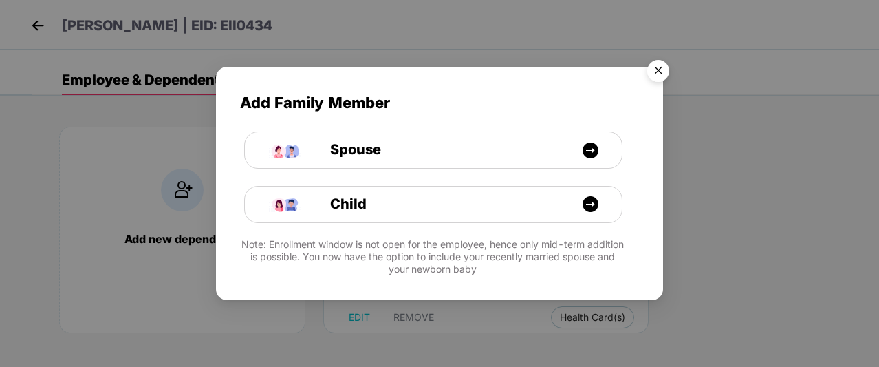
click at [658, 77] on img "Close" at bounding box center [658, 73] width 39 height 39
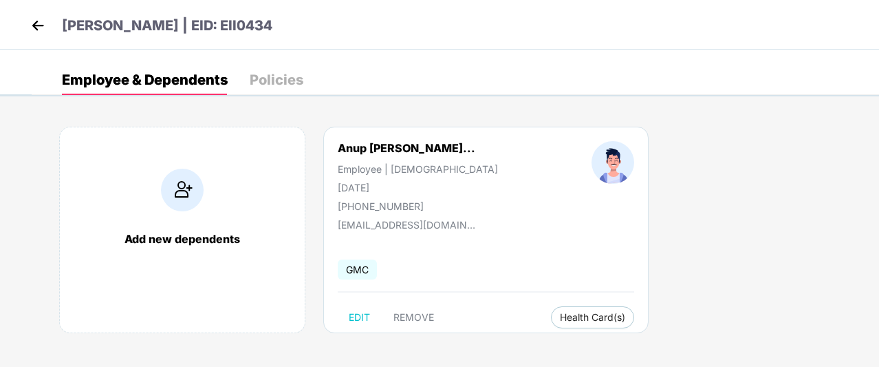
drag, startPoint x: 285, startPoint y: 24, endPoint x: 334, endPoint y: 24, distance: 48.8
click at [334, 24] on div "[PERSON_NAME] | EID: Ell0434" at bounding box center [439, 25] width 879 height 50
click at [272, 38] on header "[PERSON_NAME] | EID: Ell0434" at bounding box center [150, 27] width 245 height 25
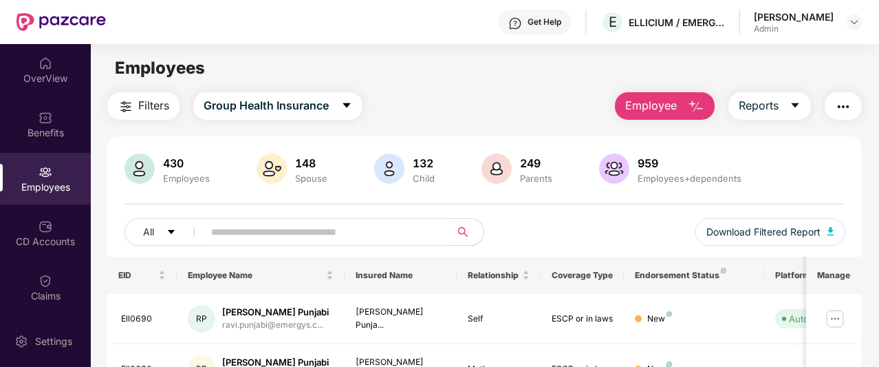
click at [259, 243] on span at bounding box center [323, 232] width 256 height 28
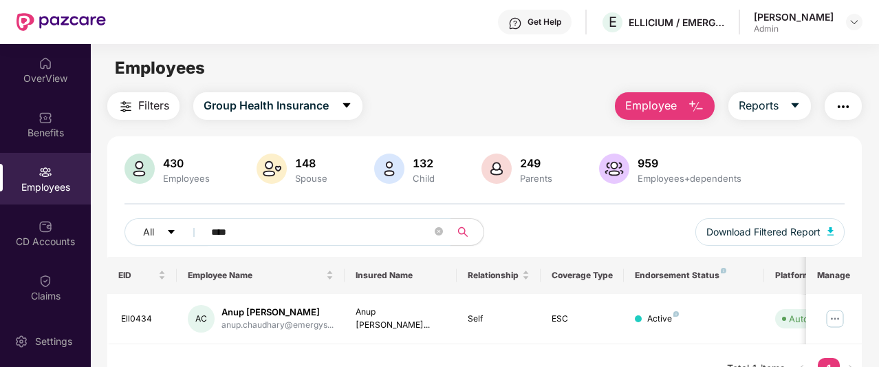
scroll to position [44, 0]
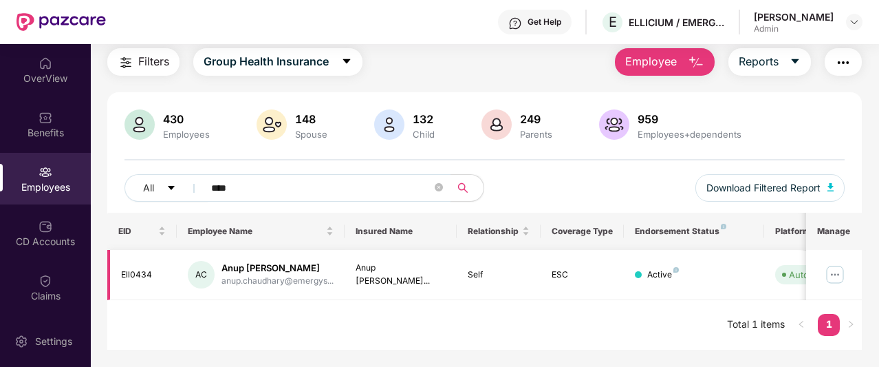
type input "****"
drag, startPoint x: 160, startPoint y: 269, endPoint x: 119, endPoint y: 271, distance: 41.3
click at [119, 271] on td "Ell0434" at bounding box center [142, 275] width 70 height 50
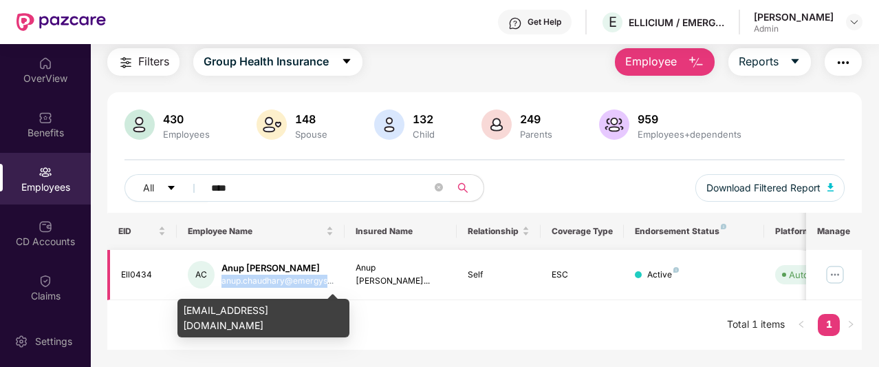
drag, startPoint x: 220, startPoint y: 282, endPoint x: 326, endPoint y: 280, distance: 106.0
click at [326, 280] on div "AC Anup [PERSON_NAME] anup.chaudhary@emergys..." at bounding box center [261, 275] width 146 height 28
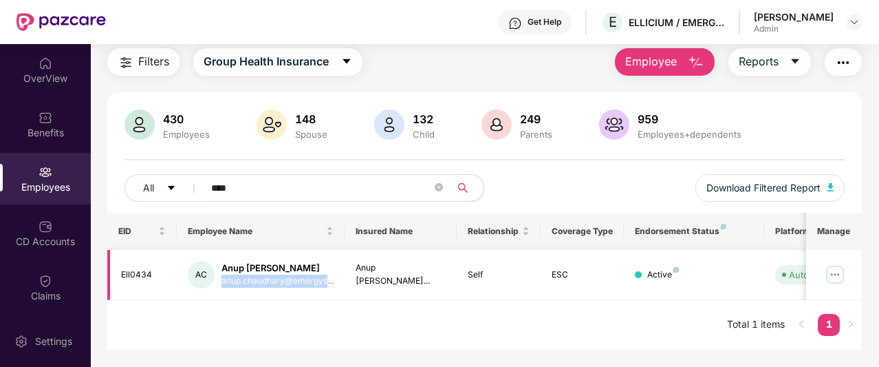
click at [835, 269] on img at bounding box center [835, 274] width 22 height 22
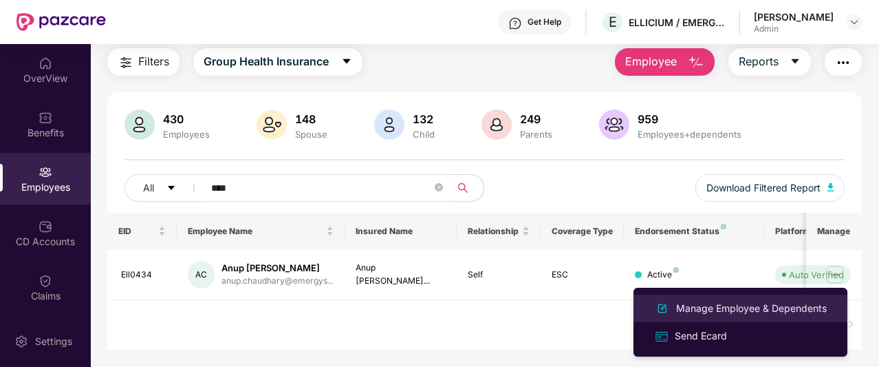
click at [820, 306] on div "Manage Employee & Dependents" at bounding box center [751, 308] width 156 height 15
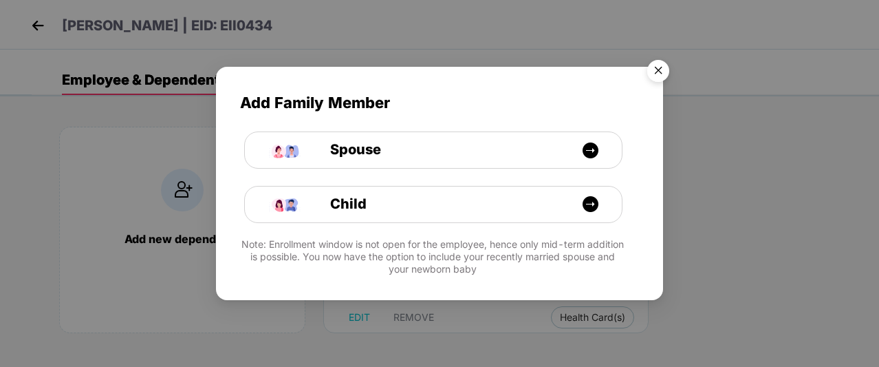
click at [655, 71] on img "Close" at bounding box center [658, 73] width 39 height 39
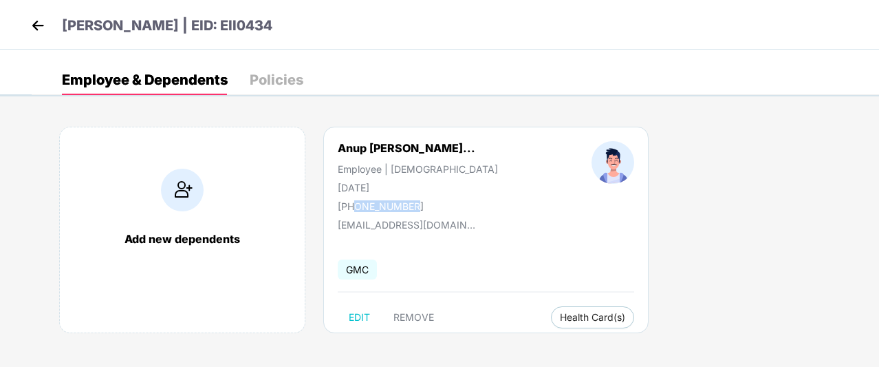
drag, startPoint x: 411, startPoint y: 203, endPoint x: 352, endPoint y: 197, distance: 59.4
click at [352, 197] on div "Anup [PERSON_NAME]... Employee | [DEMOGRAPHIC_DATA] [DATE] [PHONE_NUMBER]" at bounding box center [418, 176] width 254 height 71
drag, startPoint x: 407, startPoint y: 188, endPoint x: 337, endPoint y: 184, distance: 69.6
click at [337, 184] on div "Anup [PERSON_NAME]... Employee | [DEMOGRAPHIC_DATA] [DATE] [PHONE_NUMBER]" at bounding box center [418, 176] width 254 height 71
click at [45, 27] on img at bounding box center [38, 25] width 21 height 21
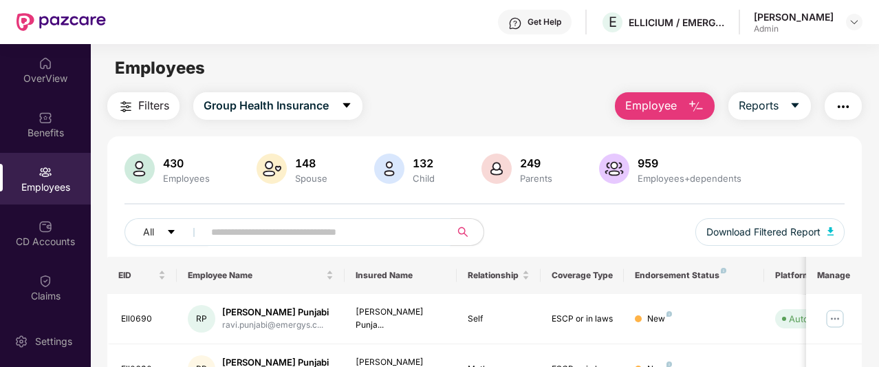
click at [227, 239] on input "text" at bounding box center [321, 232] width 221 height 21
type input "*"
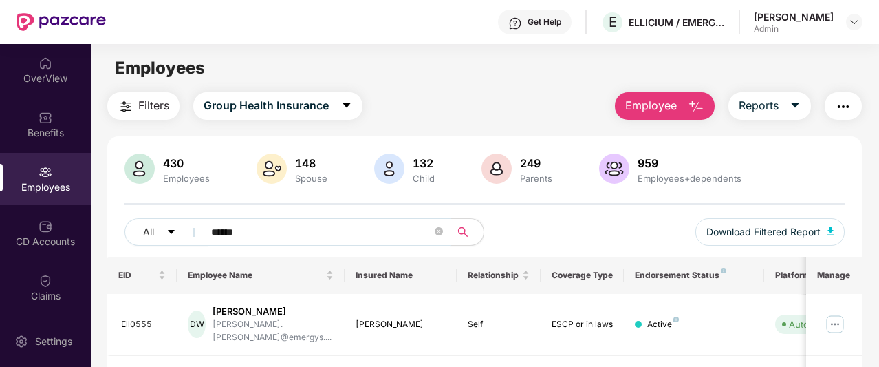
scroll to position [69, 0]
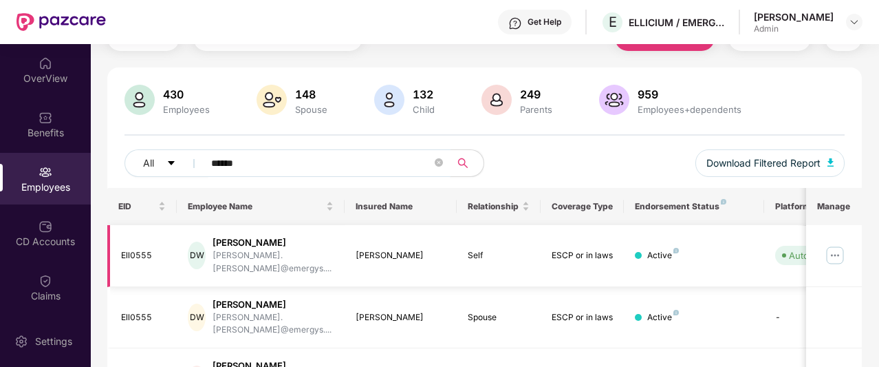
type input "******"
click at [834, 245] on img at bounding box center [835, 255] width 22 height 22
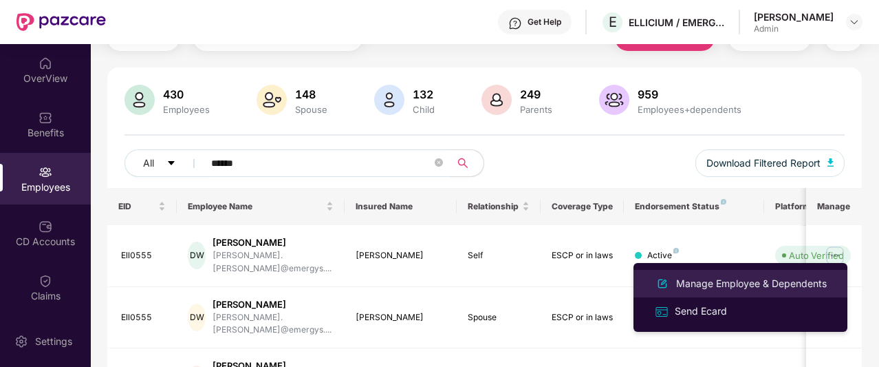
click at [783, 280] on div "Manage Employee & Dependents" at bounding box center [751, 283] width 156 height 15
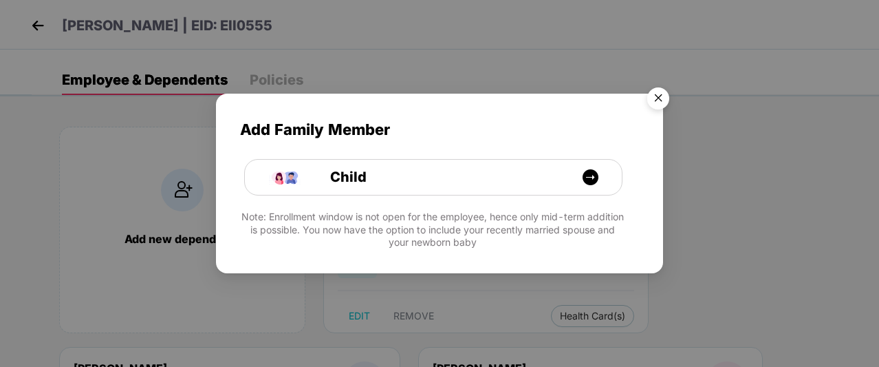
click at [665, 91] on img "Close" at bounding box center [658, 100] width 39 height 39
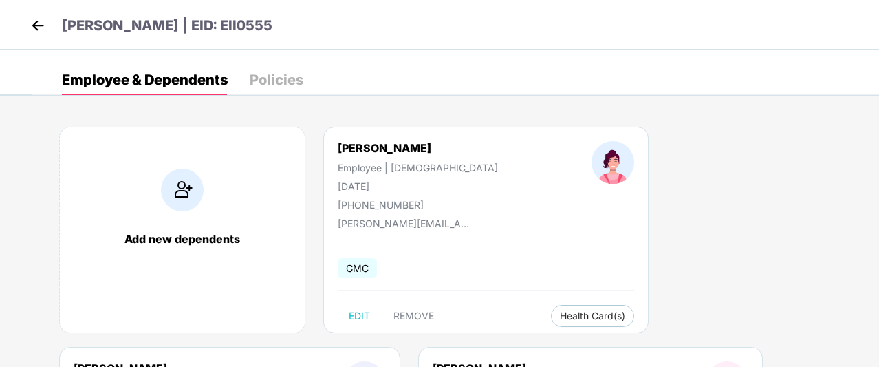
drag, startPoint x: 410, startPoint y: 184, endPoint x: 333, endPoint y: 184, distance: 77.0
click at [333, 184] on div "[PERSON_NAME] Employee | [DEMOGRAPHIC_DATA] [DATE] [PHONE_NUMBER]" at bounding box center [418, 175] width 254 height 69
drag, startPoint x: 354, startPoint y: 200, endPoint x: 413, endPoint y: 202, distance: 59.2
click at [413, 202] on div "[PHONE_NUMBER]" at bounding box center [418, 205] width 160 height 12
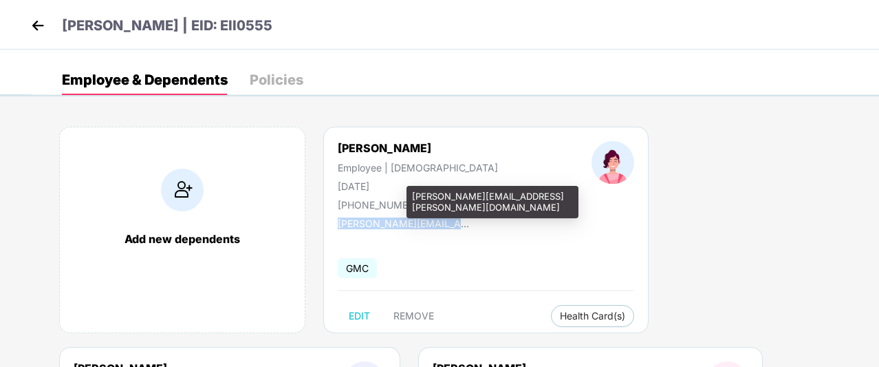
drag, startPoint x: 498, startPoint y: 215, endPoint x: 338, endPoint y: 222, distance: 160.5
click at [338, 222] on div "[PERSON_NAME] Employee | [DEMOGRAPHIC_DATA] [DATE] [PHONE_NUMBER] [PERSON_NAME]…" at bounding box center [485, 230] width 325 height 206
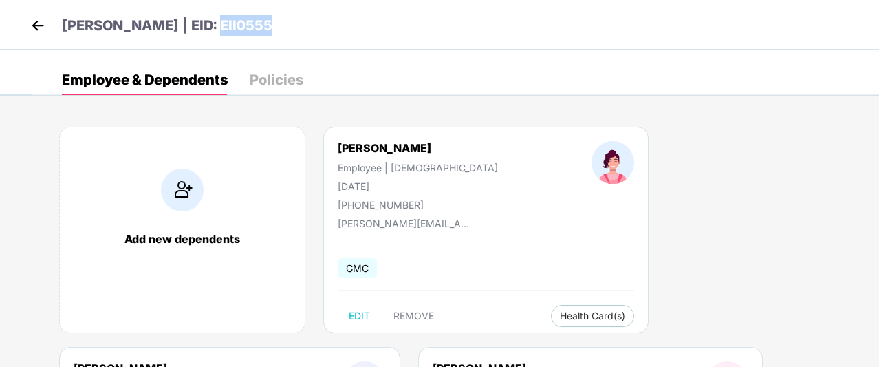
drag, startPoint x: 290, startPoint y: 18, endPoint x: 211, endPoint y: 30, distance: 80.1
click at [211, 30] on div "[PERSON_NAME] | EID: Ell0555" at bounding box center [439, 25] width 879 height 50
click at [36, 21] on img at bounding box center [38, 25] width 21 height 21
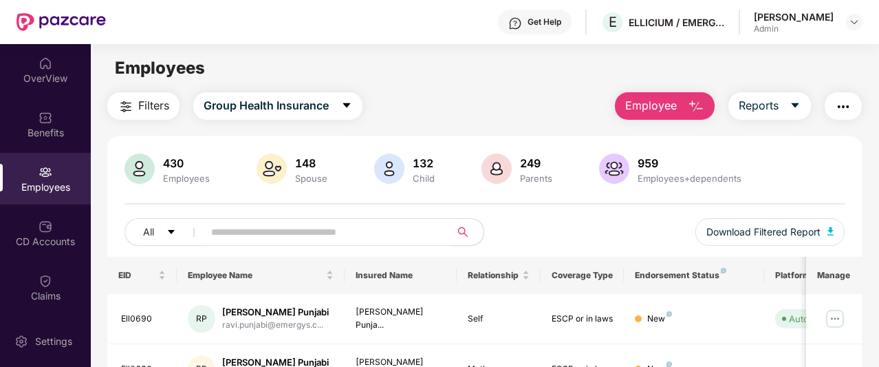
click at [260, 235] on input "text" at bounding box center [321, 232] width 221 height 21
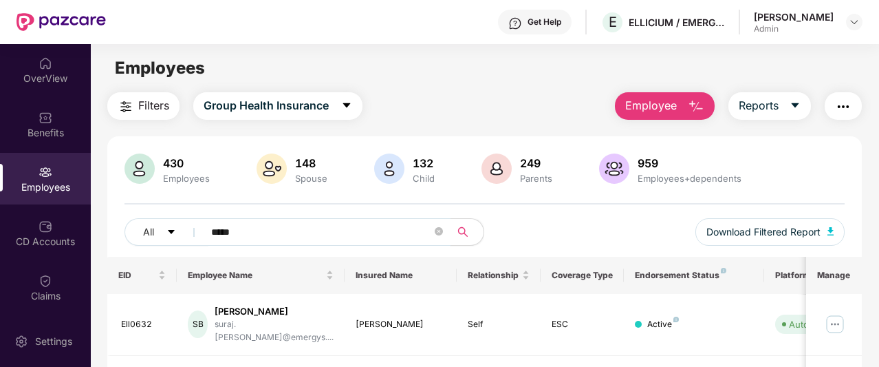
type input "*****"
click at [831, 317] on img at bounding box center [835, 324] width 22 height 22
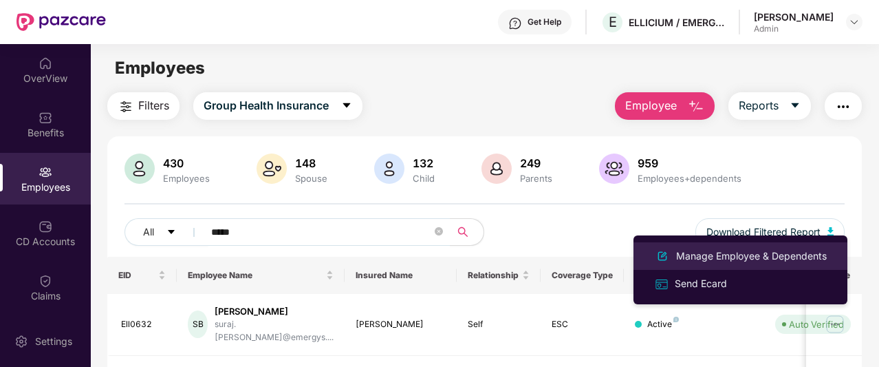
click at [779, 267] on li "Manage Employee & Dependents" at bounding box center [741, 256] width 214 height 28
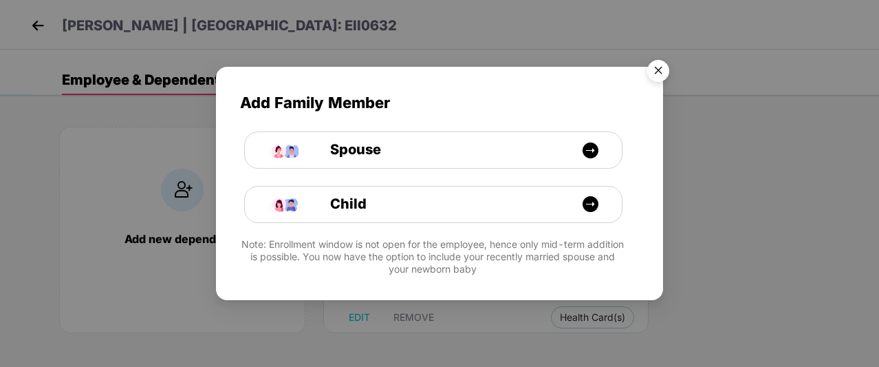
click at [651, 67] on img "Close" at bounding box center [658, 73] width 39 height 39
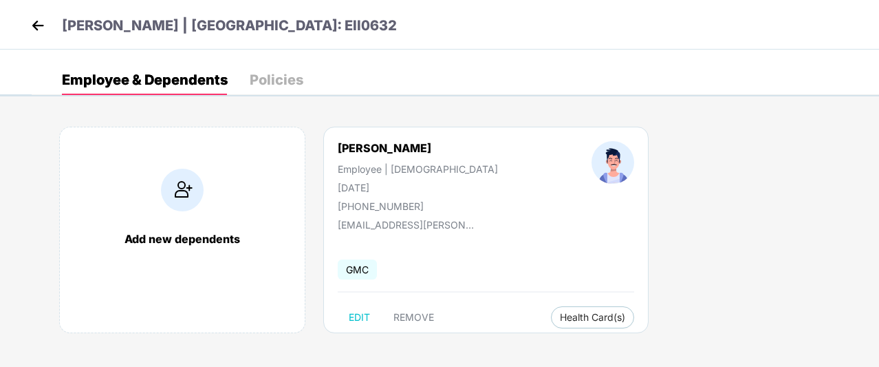
drag, startPoint x: 417, startPoint y: 184, endPoint x: 337, endPoint y: 183, distance: 79.8
click at [338, 183] on div "[DATE]" at bounding box center [418, 188] width 160 height 12
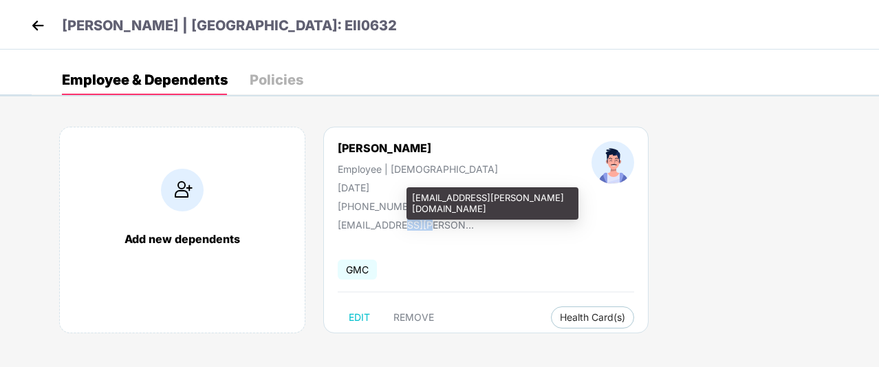
drag, startPoint x: 427, startPoint y: 214, endPoint x: 394, endPoint y: 212, distance: 32.4
click at [394, 212] on div "[EMAIL_ADDRESS][PERSON_NAME][DOMAIN_NAME]" at bounding box center [407, 221] width 138 height 19
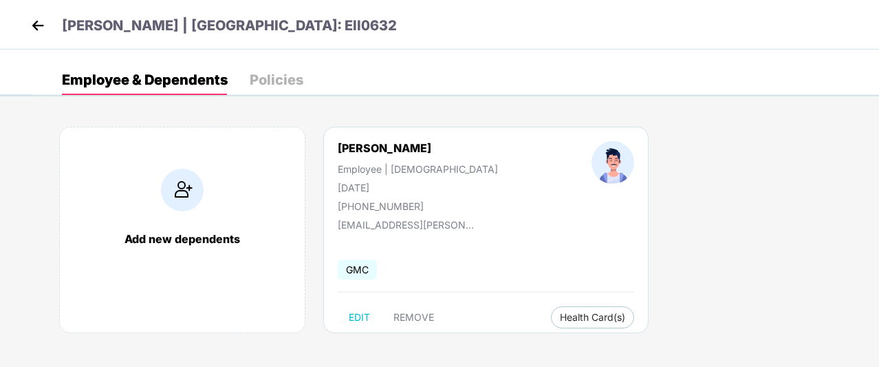
click at [416, 202] on div "[PHONE_NUMBER]" at bounding box center [418, 206] width 160 height 12
drag, startPoint x: 416, startPoint y: 200, endPoint x: 352, endPoint y: 205, distance: 63.5
click at [352, 205] on div "[PHONE_NUMBER]" at bounding box center [418, 206] width 160 height 12
drag, startPoint x: 326, startPoint y: 29, endPoint x: 246, endPoint y: 28, distance: 79.8
click at [246, 28] on div "[PERSON_NAME] | [GEOGRAPHIC_DATA]: Ell0632" at bounding box center [439, 25] width 879 height 50
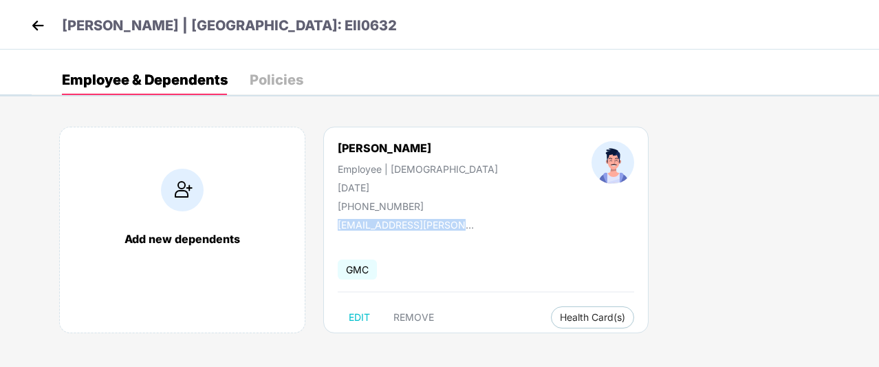
drag, startPoint x: 477, startPoint y: 224, endPoint x: 337, endPoint y: 229, distance: 140.4
click at [337, 229] on div "[PERSON_NAME] Employee | [DEMOGRAPHIC_DATA] [DATE] [PHONE_NUMBER] [EMAIL_ADDRES…" at bounding box center [485, 230] width 325 height 206
click at [32, 28] on img at bounding box center [38, 25] width 21 height 21
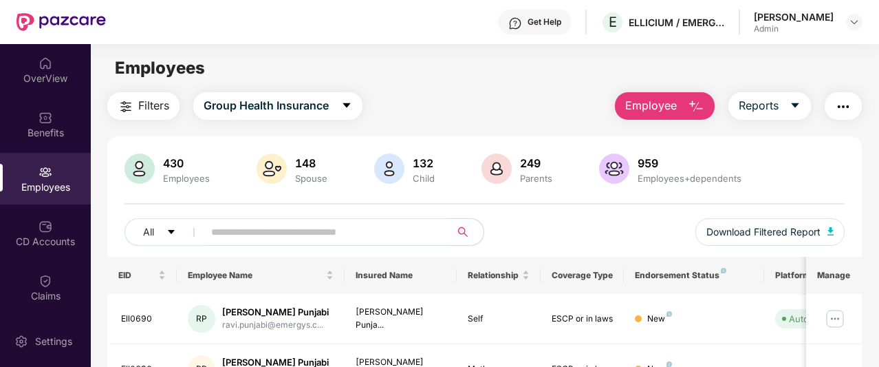
click at [63, 184] on div "Employees" at bounding box center [45, 187] width 91 height 14
click at [327, 233] on input "text" at bounding box center [321, 232] width 221 height 21
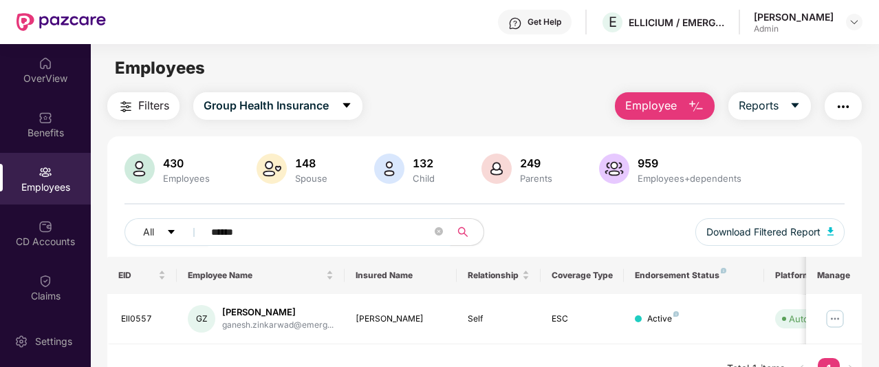
type input "******"
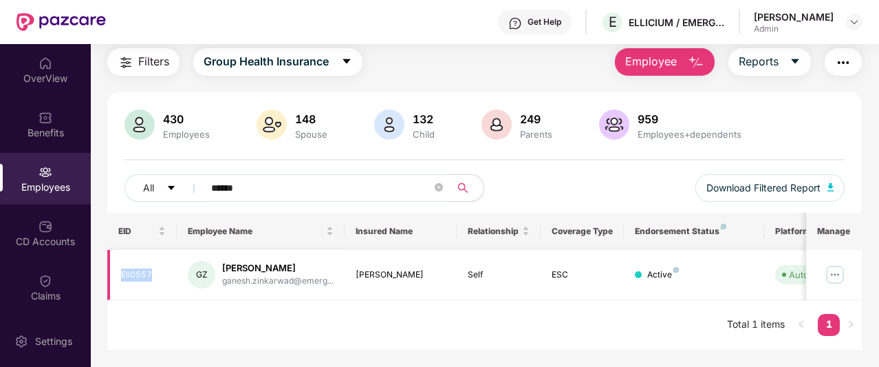
drag, startPoint x: 150, startPoint y: 276, endPoint x: 117, endPoint y: 277, distance: 33.0
click at [117, 277] on td "Ell0557" at bounding box center [142, 275] width 70 height 50
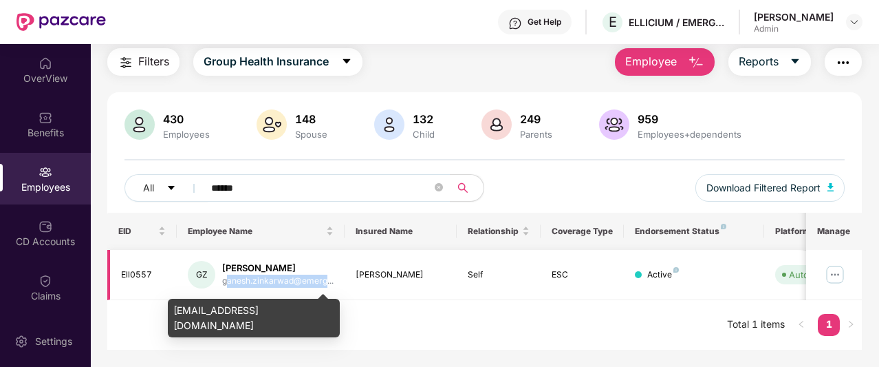
drag, startPoint x: 226, startPoint y: 281, endPoint x: 326, endPoint y: 280, distance: 100.4
click at [326, 280] on div "ganesh.zinkarwad@emerg..." at bounding box center [277, 280] width 111 height 13
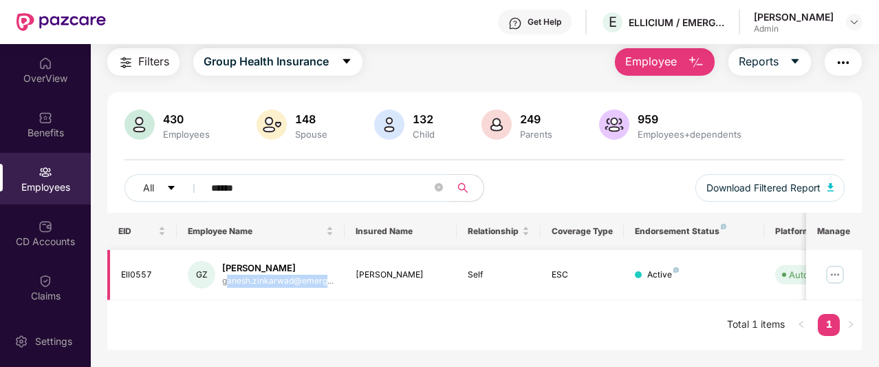
click at [835, 279] on img at bounding box center [835, 274] width 22 height 22
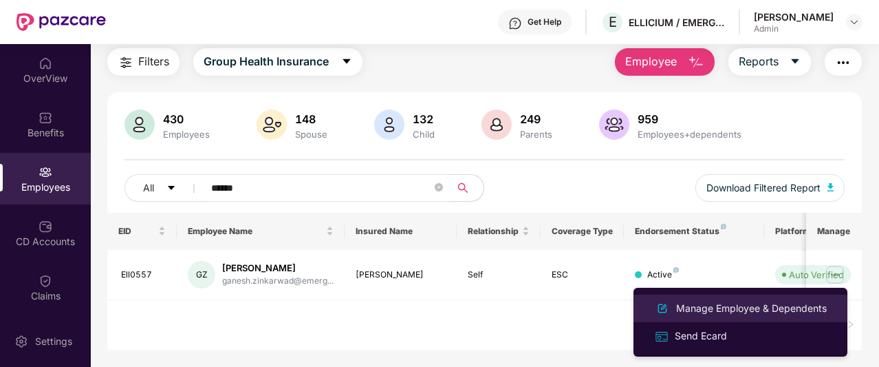
click at [773, 308] on div "Manage Employee & Dependents" at bounding box center [751, 308] width 156 height 15
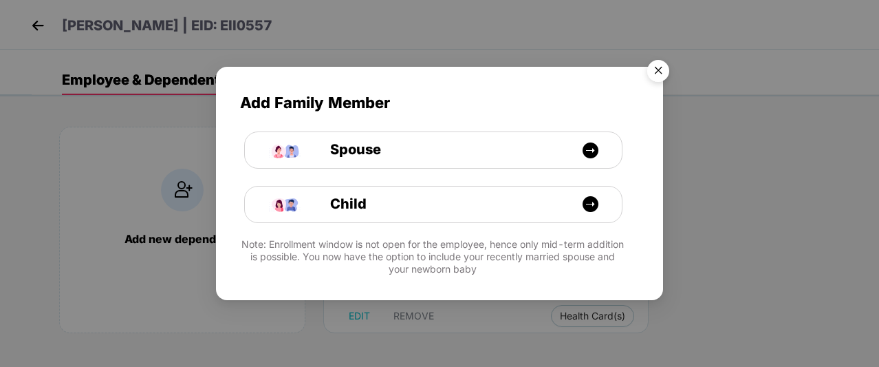
click at [656, 69] on img "Close" at bounding box center [658, 73] width 39 height 39
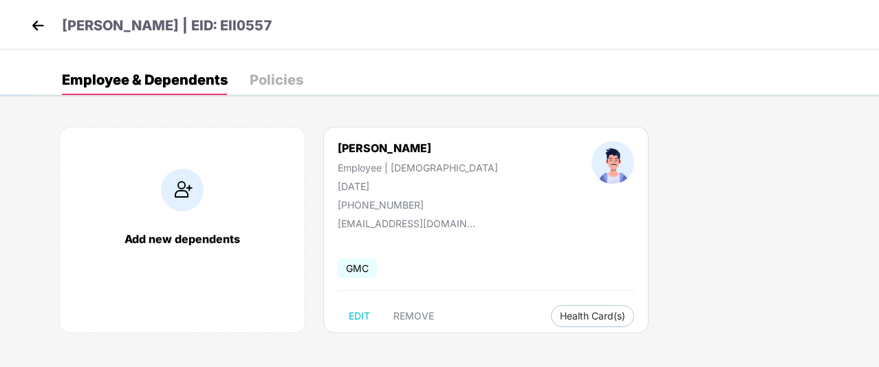
drag, startPoint x: 409, startPoint y: 186, endPoint x: 336, endPoint y: 180, distance: 73.2
click at [336, 180] on div "[PERSON_NAME] Employee | [DEMOGRAPHIC_DATA] [DATE] [PHONE_NUMBER]" at bounding box center [418, 175] width 254 height 69
click at [354, 201] on div "[PHONE_NUMBER]" at bounding box center [418, 205] width 160 height 12
click at [39, 25] on img at bounding box center [38, 25] width 21 height 21
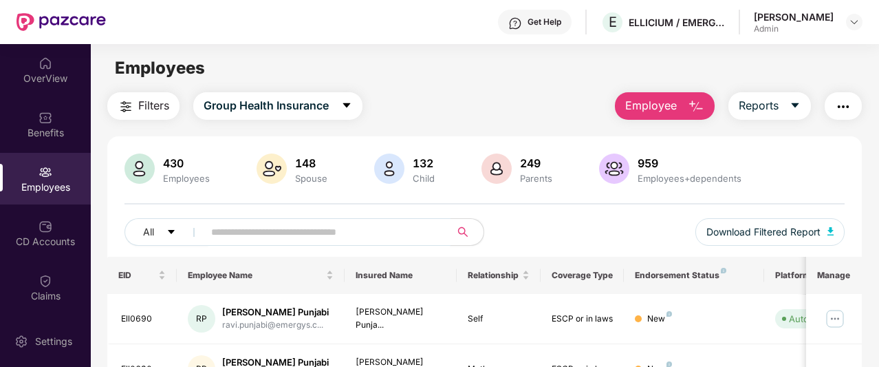
click at [226, 232] on input "text" at bounding box center [321, 232] width 221 height 21
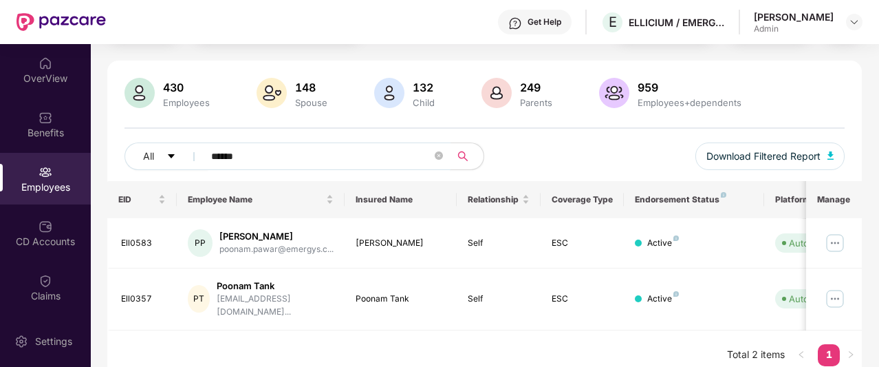
scroll to position [76, 0]
type input "******"
click at [837, 242] on img at bounding box center [835, 243] width 22 height 22
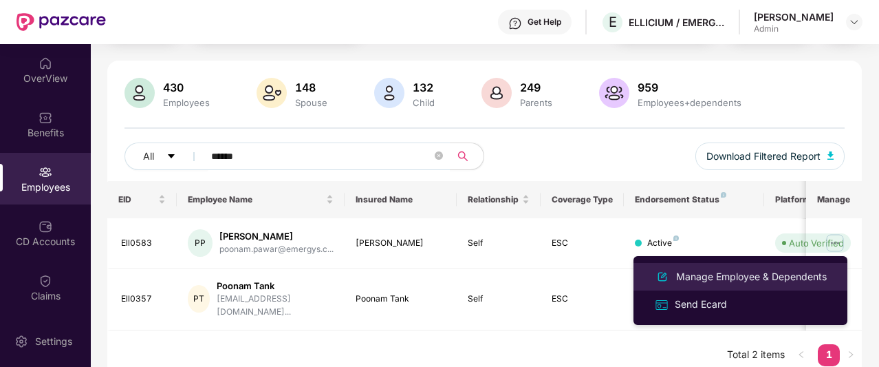
click at [811, 270] on div "Manage Employee & Dependents" at bounding box center [751, 276] width 156 height 15
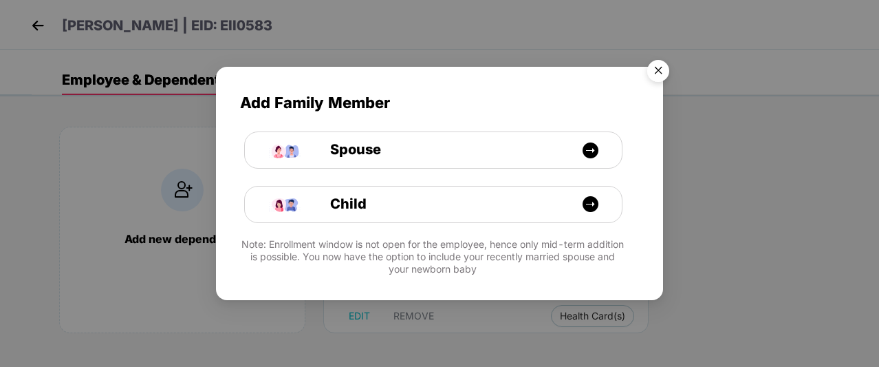
click at [656, 78] on img "Close" at bounding box center [658, 73] width 39 height 39
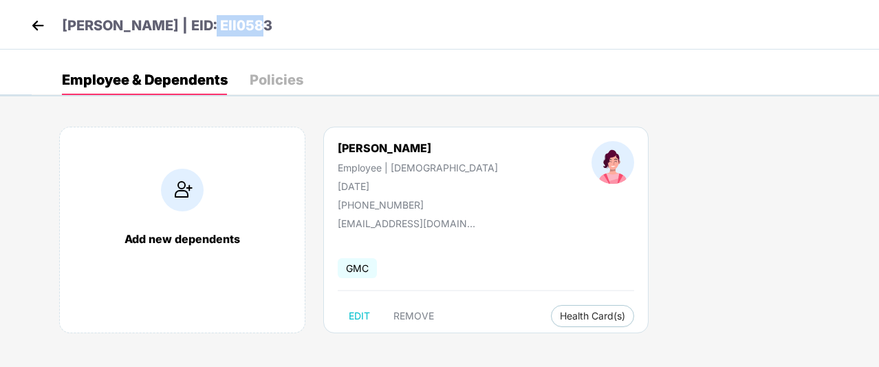
drag, startPoint x: 277, startPoint y: 24, endPoint x: 209, endPoint y: 25, distance: 67.4
click at [209, 25] on div "[PERSON_NAME] | EID: Ell0583" at bounding box center [439, 25] width 879 height 50
drag, startPoint x: 416, startPoint y: 185, endPoint x: 338, endPoint y: 188, distance: 77.1
click at [338, 188] on div "[DATE]" at bounding box center [418, 186] width 160 height 12
drag, startPoint x: 424, startPoint y: 208, endPoint x: 355, endPoint y: 200, distance: 69.3
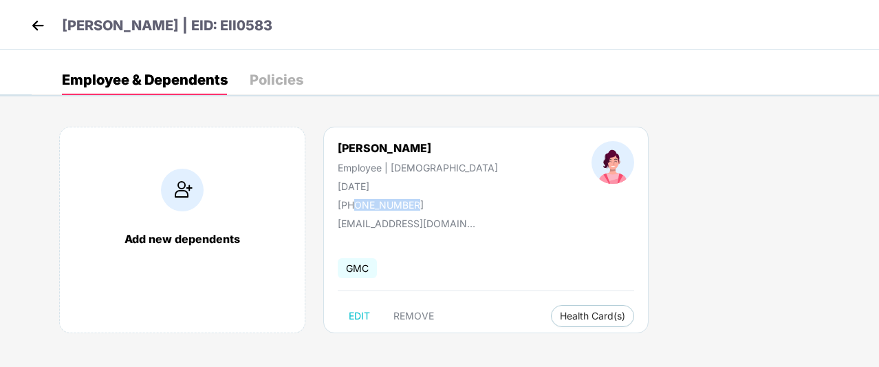
click at [355, 200] on div "[PERSON_NAME] Employee | [DEMOGRAPHIC_DATA] [DATE] [PHONE_NUMBER]" at bounding box center [418, 175] width 254 height 69
drag, startPoint x: 465, startPoint y: 225, endPoint x: 336, endPoint y: 224, distance: 128.7
click at [336, 224] on div "[PERSON_NAME] Employee | [DEMOGRAPHIC_DATA] [DATE] [PHONE_NUMBER] [EMAIL_ADDRES…" at bounding box center [485, 230] width 325 height 206
